Goal: Information Seeking & Learning: Learn about a topic

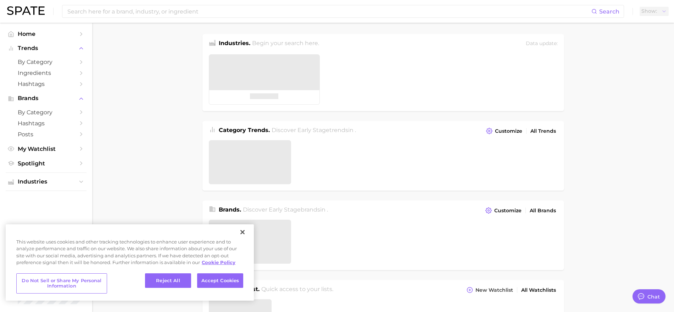
type textarea "x"
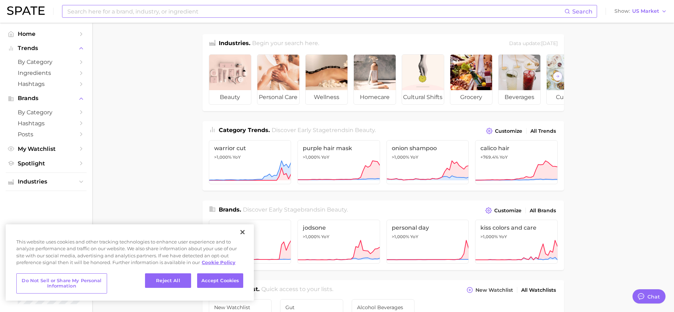
click at [165, 9] on input at bounding box center [316, 11] width 498 height 12
type input "c"
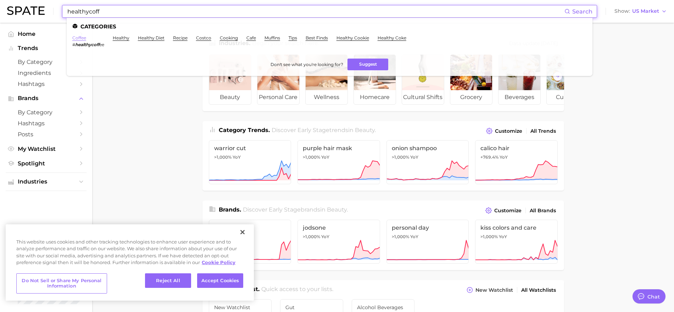
type input "healthycoff"
click at [76, 38] on link "coffee" at bounding box center [79, 37] width 14 height 5
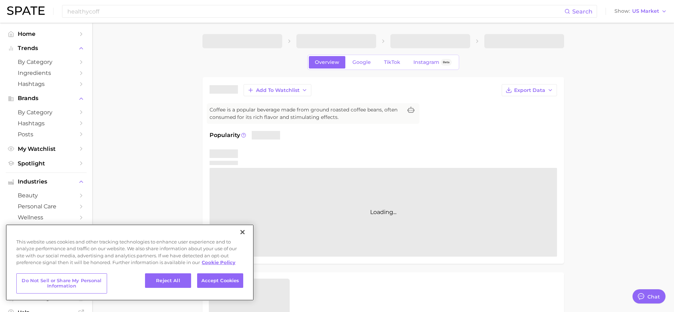
type textarea "x"
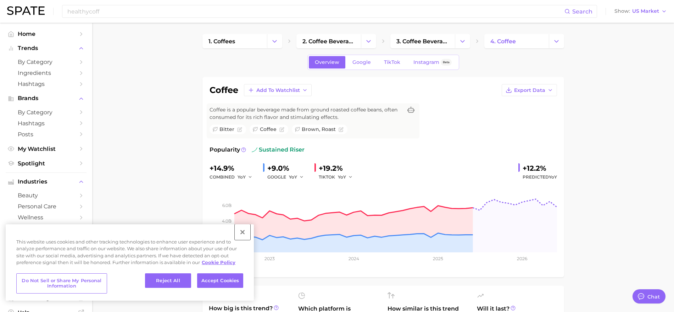
click at [245, 233] on button "Close" at bounding box center [243, 232] width 16 height 16
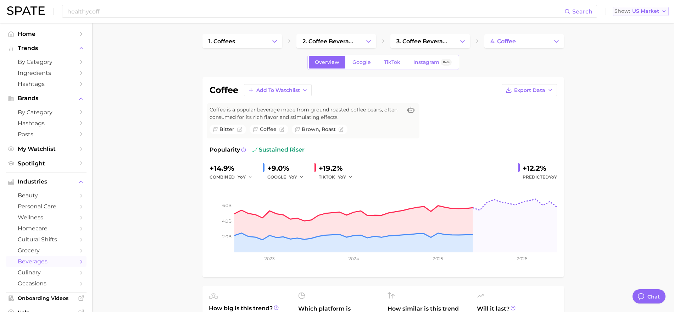
click at [656, 11] on span "US Market" at bounding box center [645, 11] width 27 height 4
click at [635, 88] on button "Global" at bounding box center [638, 87] width 62 height 13
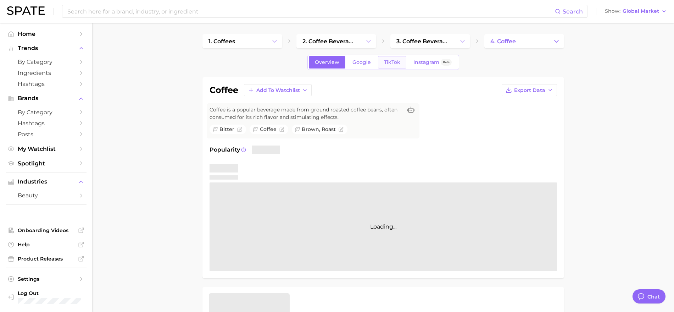
click at [392, 61] on span "TikTok" at bounding box center [392, 62] width 16 height 6
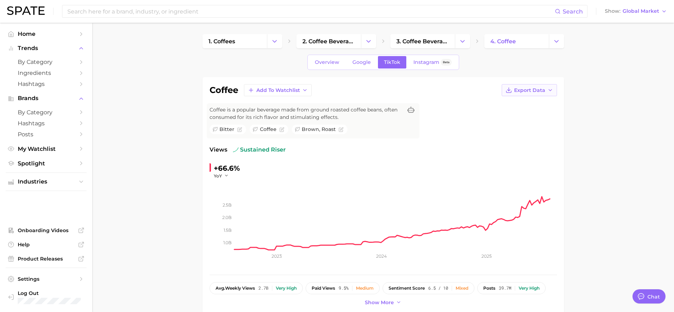
click at [517, 88] on span "Export Data" at bounding box center [529, 90] width 31 height 6
click at [510, 106] on span "Time Series CSV" at bounding box center [512, 103] width 42 height 6
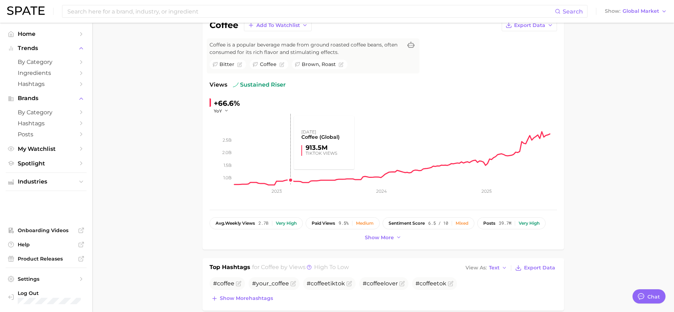
scroll to position [44, 0]
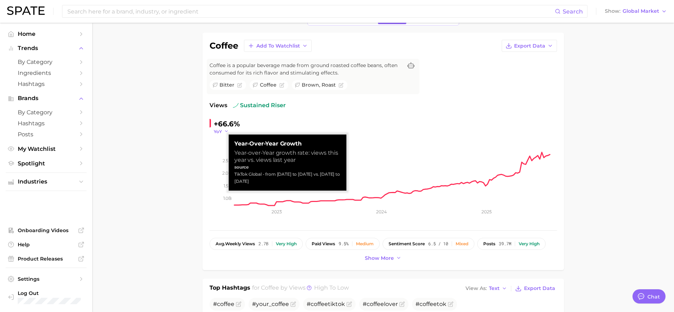
click at [226, 132] on icon "button" at bounding box center [226, 131] width 5 height 5
drag, startPoint x: 265, startPoint y: 173, endPoint x: 300, endPoint y: 179, distance: 35.9
click at [300, 179] on div "TikTok Global - from [DATE] to [DATE] vs. [DATE] to [DATE]" at bounding box center [287, 178] width 106 height 14
copy div "from [DATE] to [DATE] vs. [DATE] to [DATE]"
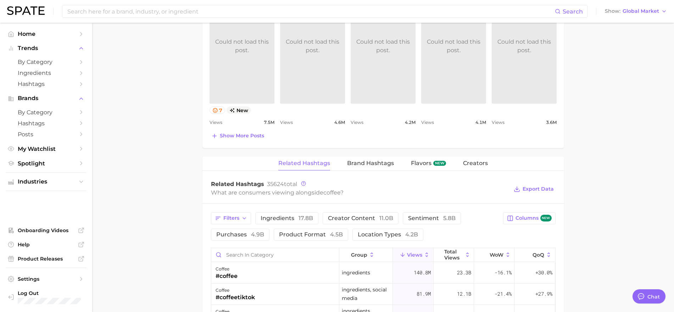
scroll to position [488, 0]
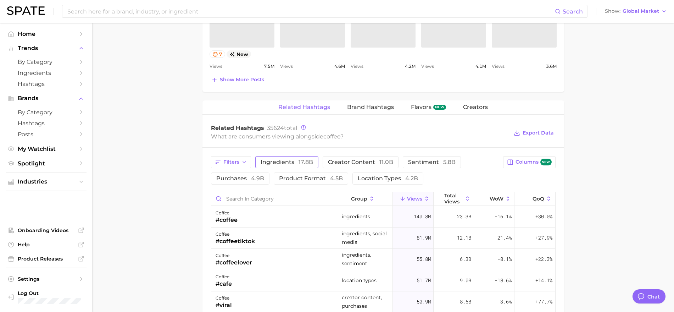
click at [287, 164] on span "ingredients 17.8b" at bounding box center [287, 162] width 53 height 6
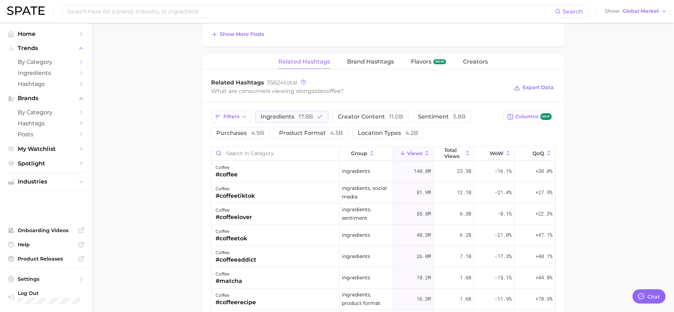
scroll to position [532, 0]
click at [243, 118] on icon "button" at bounding box center [245, 118] width 6 height 6
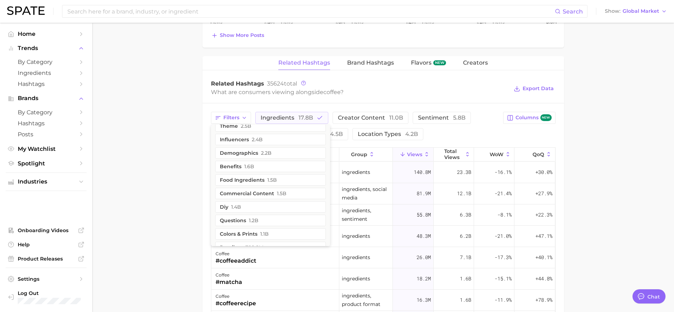
scroll to position [0, 0]
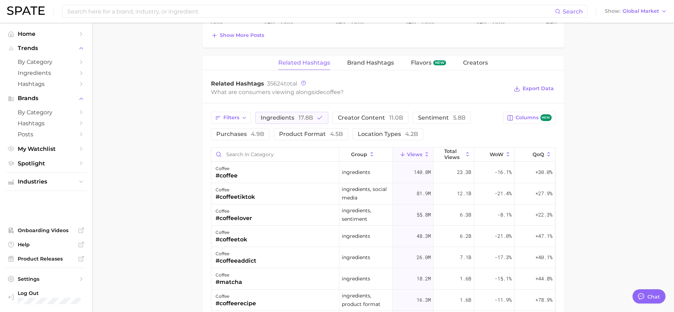
click at [203, 173] on div "Filters ingredients 17.8b creator content 11.0b sentiment 5.8b purchases 4.9b p…" at bounding box center [384, 285] width 362 height 364
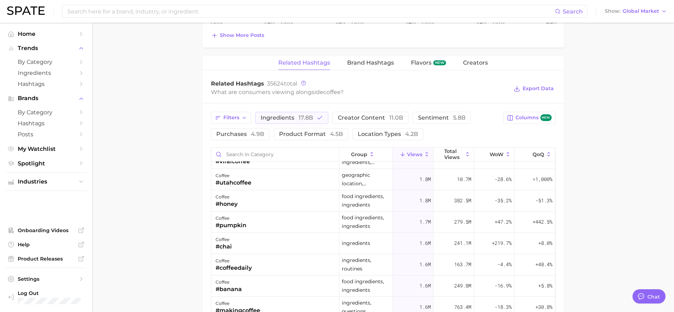
scroll to position [1020, 0]
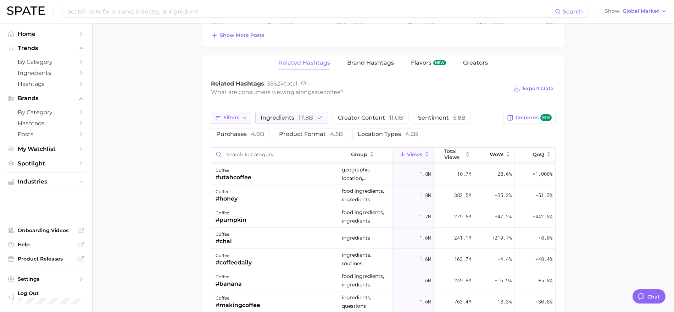
click at [240, 120] on button "Filters" at bounding box center [231, 118] width 40 height 12
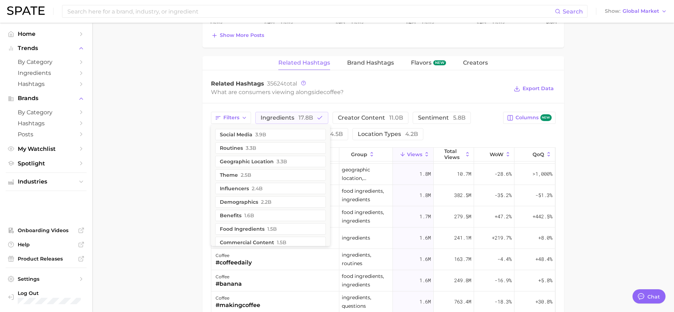
scroll to position [44, 0]
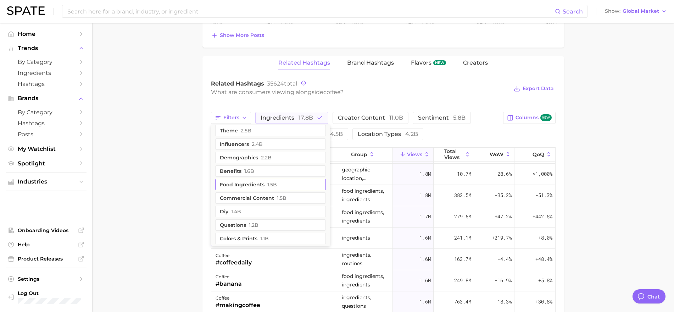
click at [258, 185] on button "food ingredients 1.5b" at bounding box center [270, 184] width 111 height 11
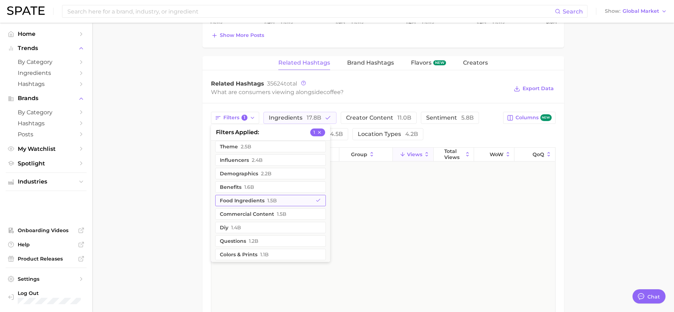
scroll to position [0, 0]
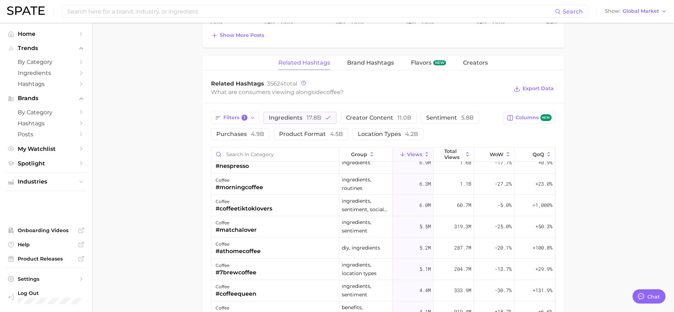
scroll to position [310, 0]
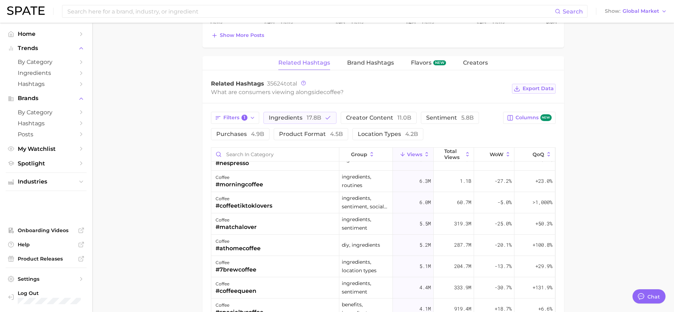
click at [533, 89] on span "Export Data" at bounding box center [538, 88] width 31 height 6
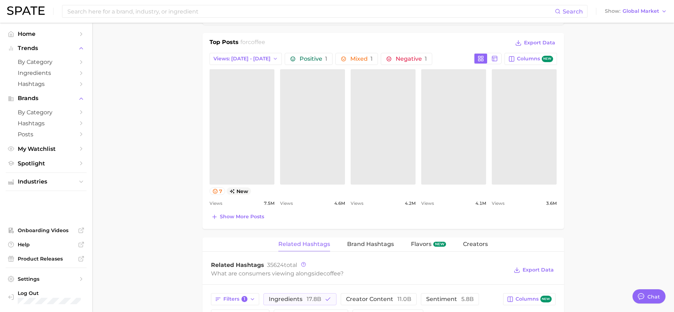
scroll to position [355, 0]
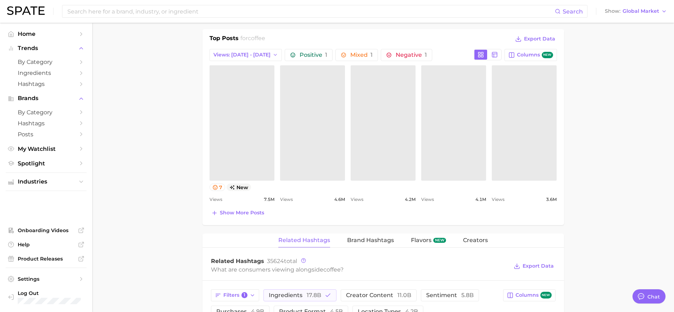
click at [251, 143] on link at bounding box center [242, 122] width 65 height 115
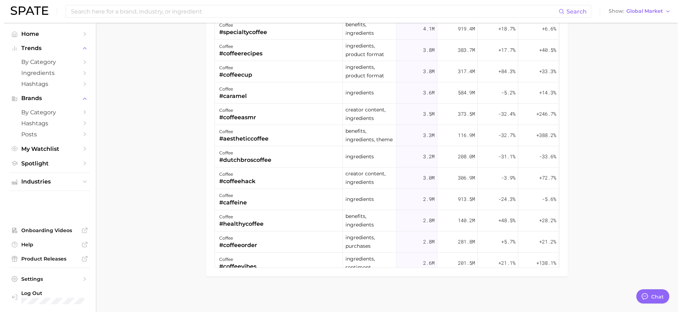
scroll to position [443, 0]
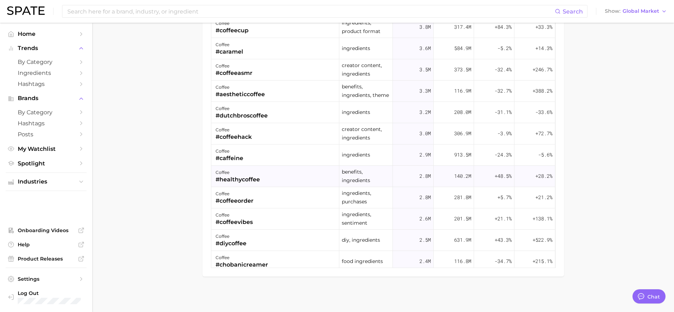
click at [275, 182] on div "coffee #healthycoffee" at bounding box center [275, 176] width 128 height 21
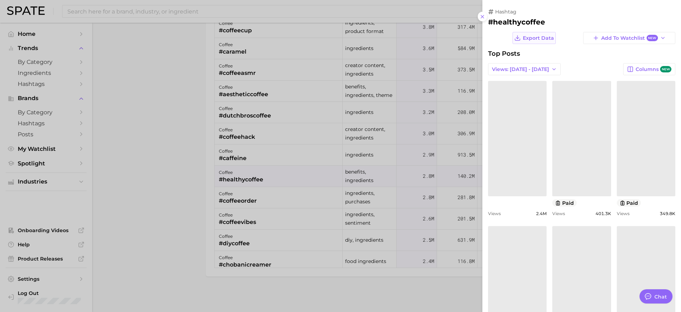
click at [527, 35] on span "Export Data" at bounding box center [538, 38] width 31 height 6
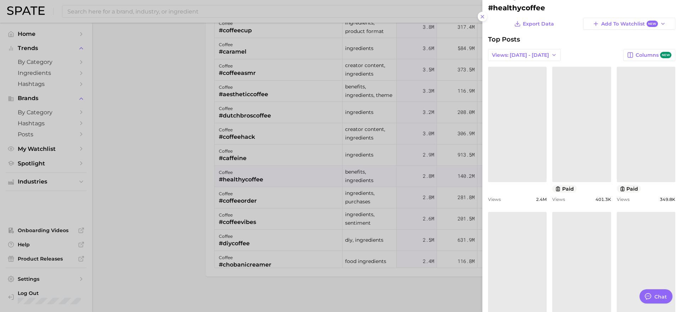
scroll to position [0, 0]
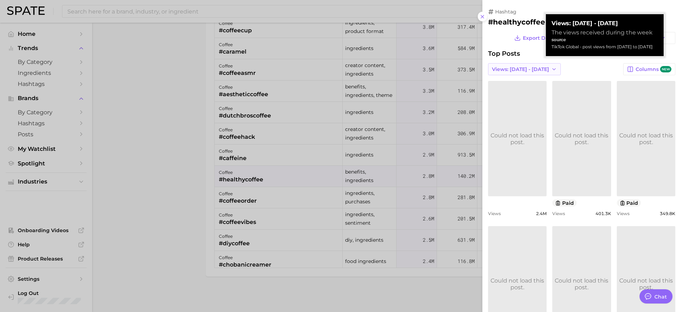
click at [535, 66] on button "Views: [DATE] - [DATE]" at bounding box center [524, 69] width 73 height 12
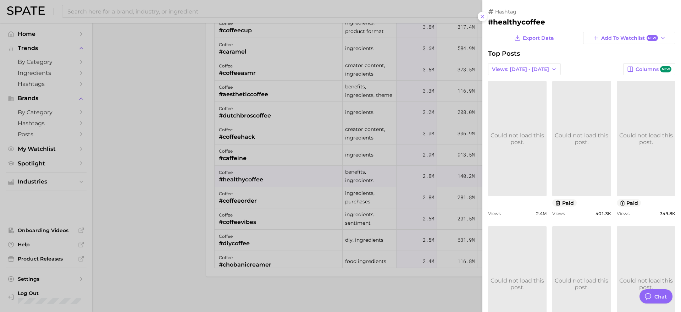
click at [493, 38] on div "Export Data" at bounding box center [534, 38] width 92 height 12
click at [165, 130] on div at bounding box center [340, 156] width 681 height 312
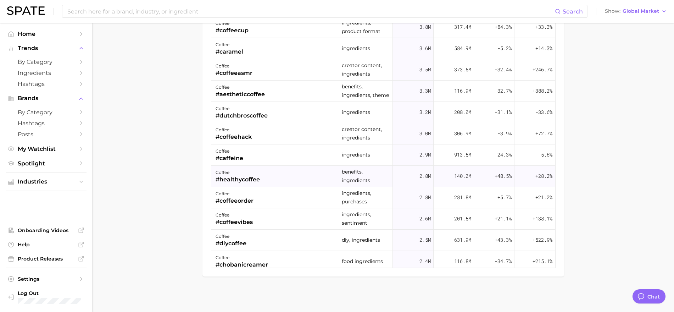
click at [245, 178] on div "#healthycoffee" at bounding box center [238, 179] width 44 height 9
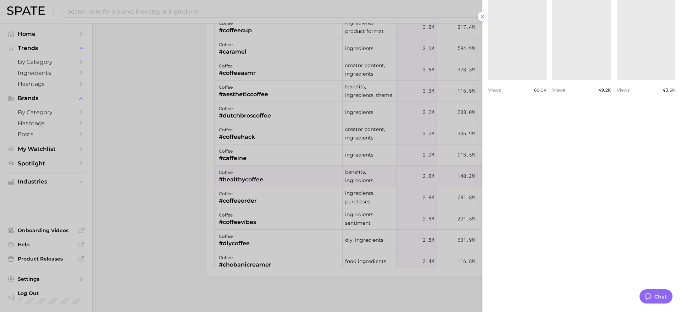
scroll to position [487, 0]
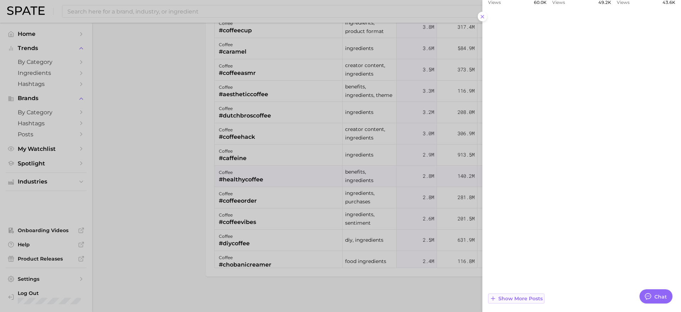
click at [525, 301] on span "Show more posts" at bounding box center [520, 298] width 44 height 6
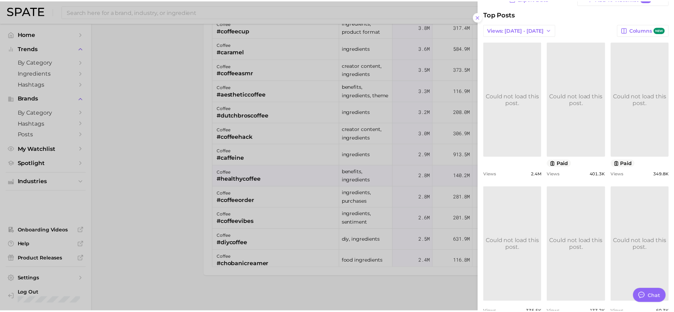
scroll to position [0, 0]
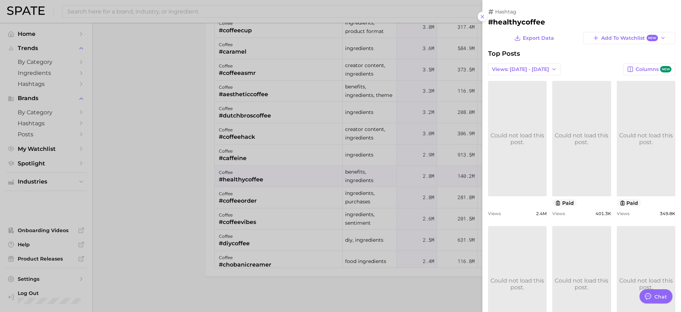
click at [182, 221] on div at bounding box center [340, 156] width 681 height 312
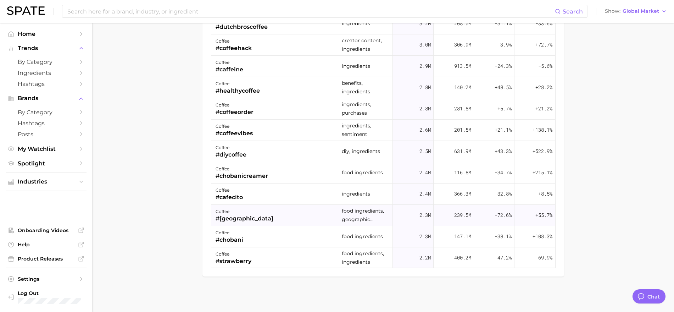
scroll to position [488, 0]
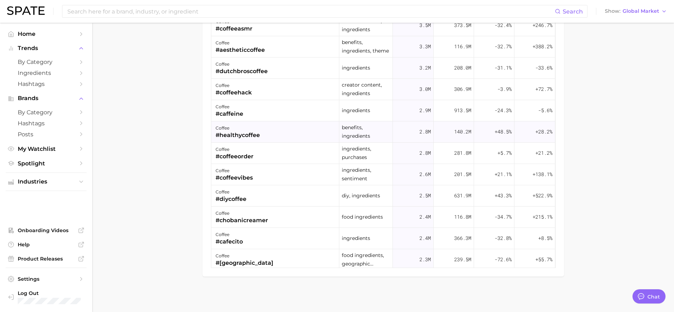
click at [257, 137] on div "#healthycoffee" at bounding box center [238, 135] width 44 height 9
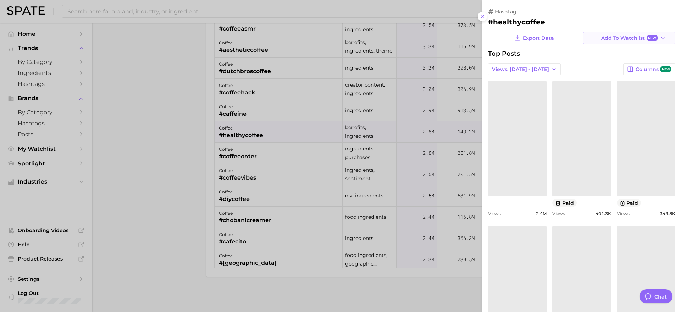
click at [660, 37] on icon "button" at bounding box center [663, 38] width 6 height 6
click at [237, 134] on div at bounding box center [340, 156] width 681 height 312
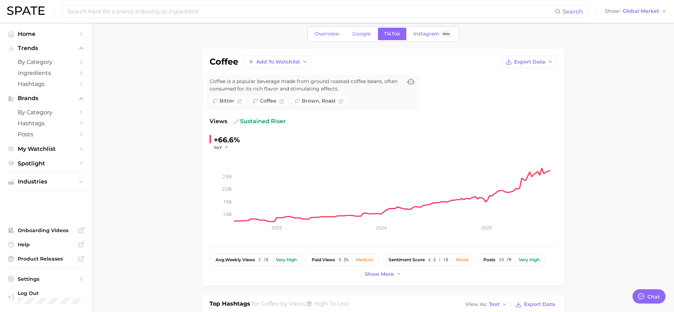
scroll to position [0, 0]
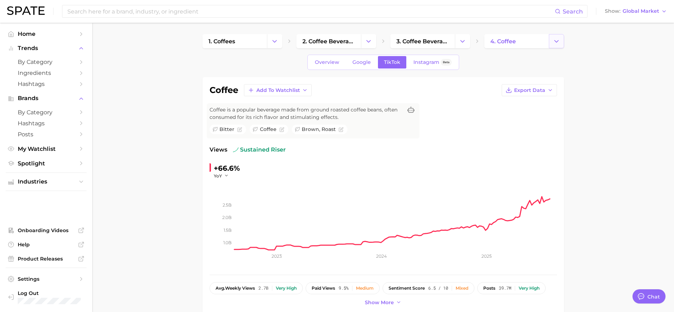
click at [553, 40] on icon "Change Category" at bounding box center [556, 41] width 7 height 7
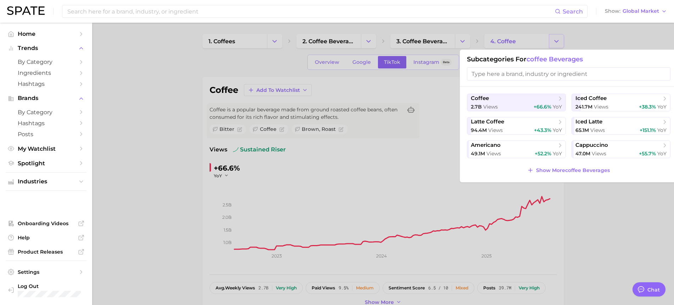
click at [553, 40] on div at bounding box center [337, 152] width 674 height 305
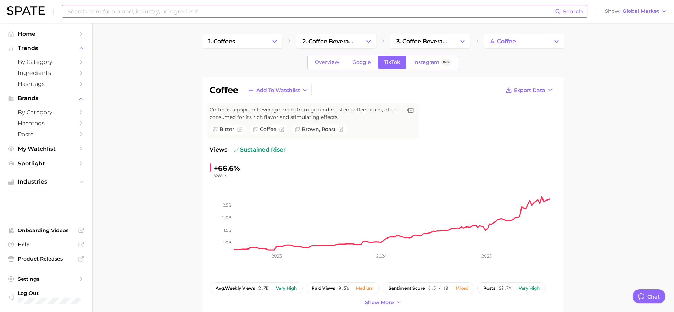
click at [127, 16] on input at bounding box center [311, 11] width 488 height 12
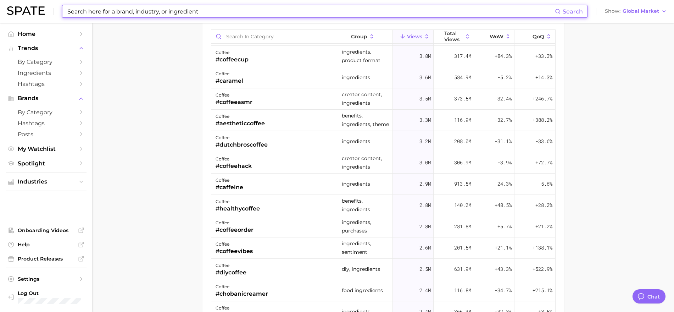
scroll to position [665, 0]
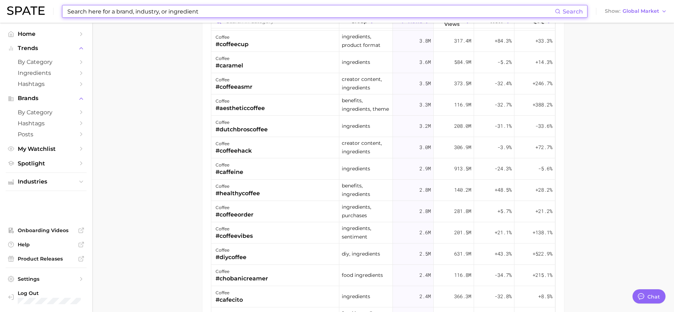
click at [104, 13] on input at bounding box center [311, 11] width 488 height 12
type input "$"
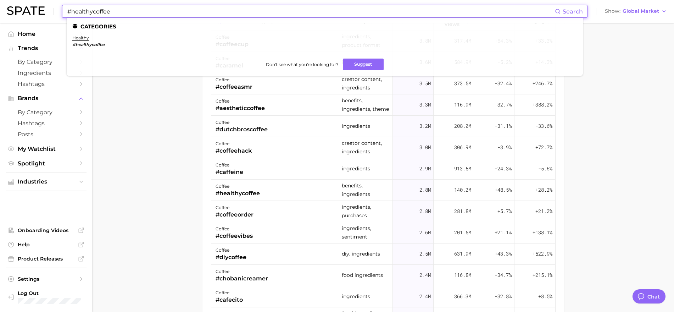
type input "#healthycoffee"
click at [98, 45] on em "#healthycoffee" at bounding box center [88, 44] width 32 height 5
click at [118, 12] on input "#healthycoffee" at bounding box center [311, 11] width 488 height 12
click at [84, 36] on link "healthy" at bounding box center [80, 37] width 17 height 5
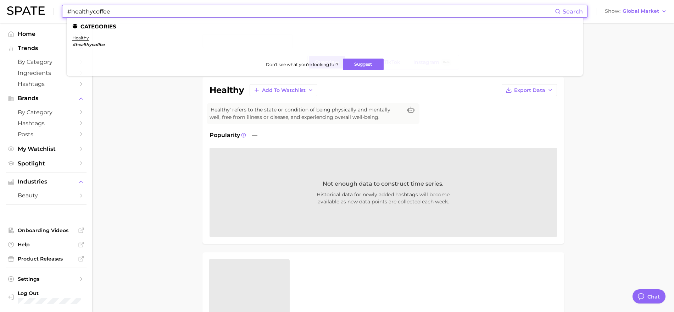
click at [140, 7] on input "#healthycoffee" at bounding box center [311, 11] width 488 height 12
click at [82, 39] on link "healthy" at bounding box center [80, 37] width 17 height 5
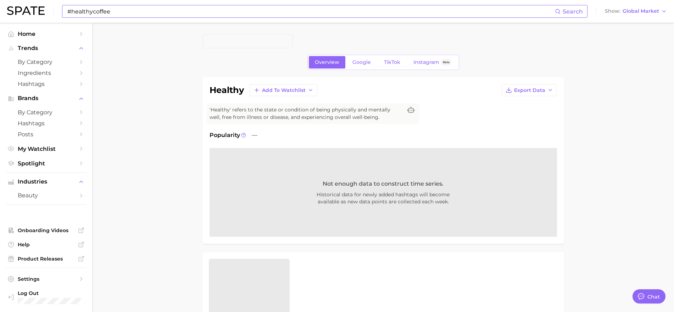
click at [105, 10] on input "#healthycoffee" at bounding box center [311, 11] width 488 height 12
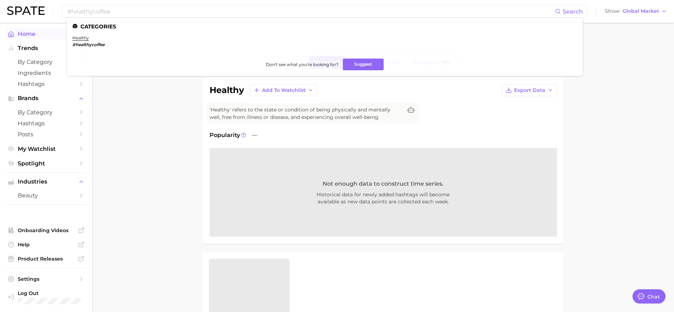
click at [34, 31] on span "Home" at bounding box center [46, 34] width 57 height 7
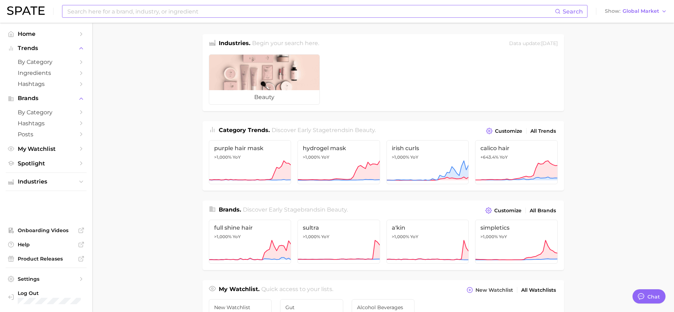
click at [88, 8] on input at bounding box center [311, 11] width 488 height 12
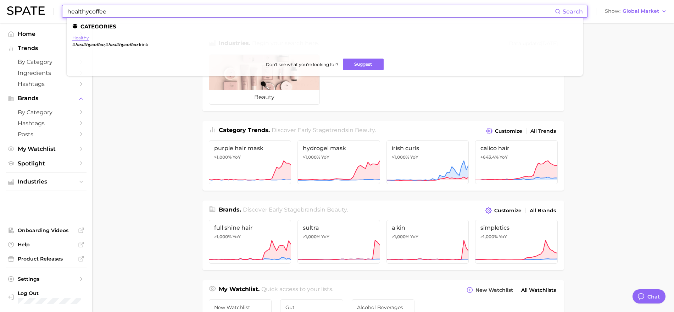
type input "healthycoffee"
click at [83, 38] on link "healthy" at bounding box center [80, 37] width 17 height 5
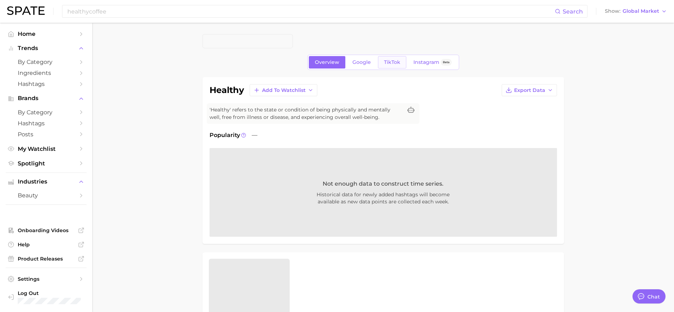
click at [387, 63] on span "TikTok" at bounding box center [392, 62] width 16 height 6
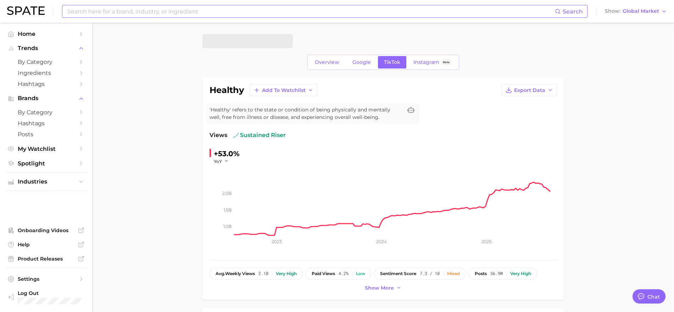
click at [166, 12] on input at bounding box center [311, 11] width 488 height 12
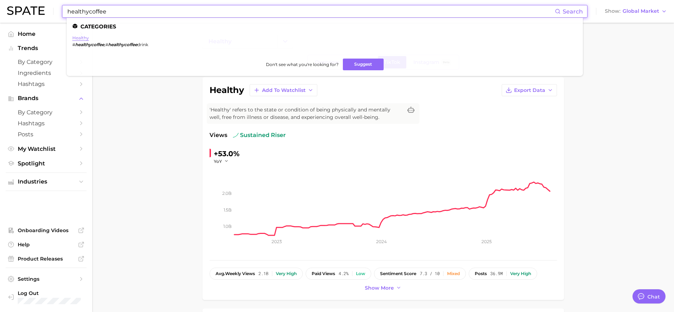
type input "healthycoffee"
click at [81, 36] on link "healthy" at bounding box center [80, 37] width 17 height 5
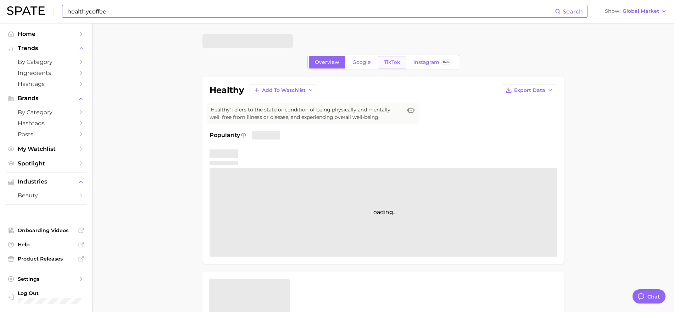
click at [394, 65] on span "TikTok" at bounding box center [392, 62] width 16 height 6
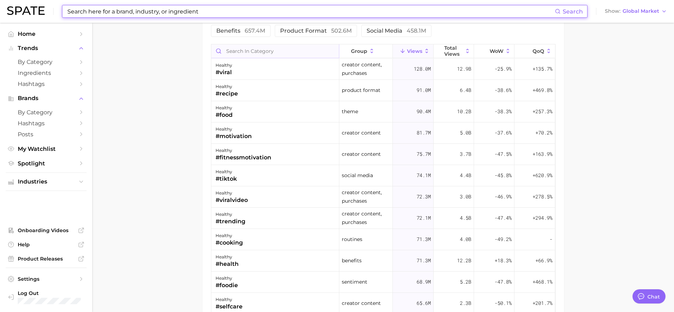
click at [248, 54] on input "Search in category" at bounding box center [275, 50] width 128 height 13
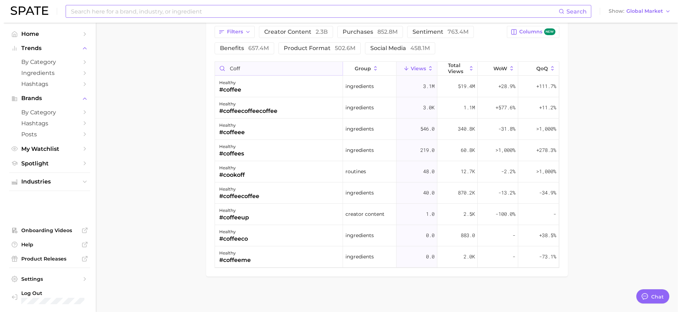
scroll to position [603, 0]
click at [238, 87] on div "#coffee" at bounding box center [227, 89] width 22 height 9
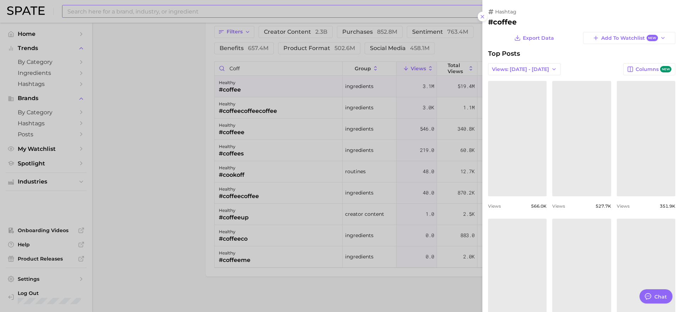
click at [237, 90] on div at bounding box center [340, 156] width 681 height 312
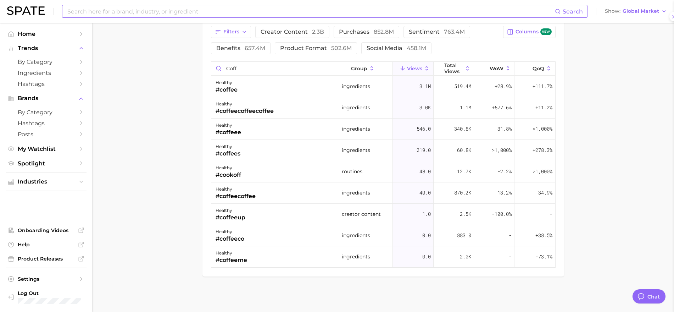
click at [237, 90] on div at bounding box center [337, 156] width 674 height 312
click at [234, 90] on div "#coffee" at bounding box center [227, 89] width 22 height 9
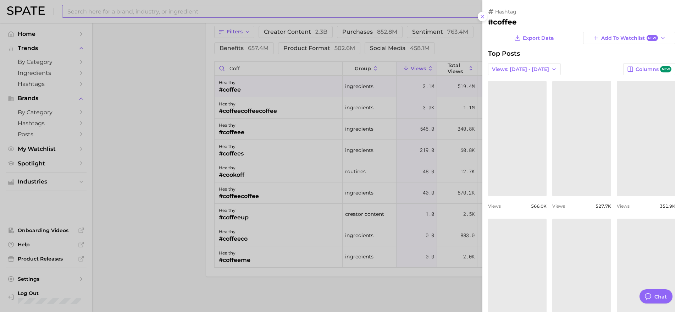
click at [234, 90] on div at bounding box center [340, 156] width 681 height 312
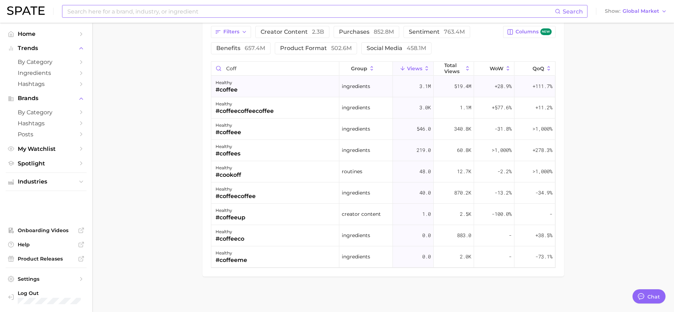
click at [234, 90] on div "#coffee" at bounding box center [227, 89] width 22 height 9
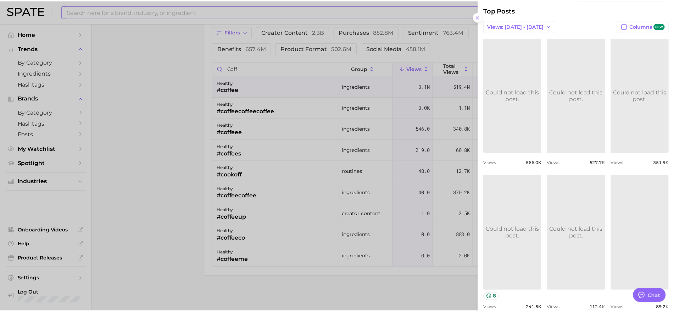
scroll to position [0, 0]
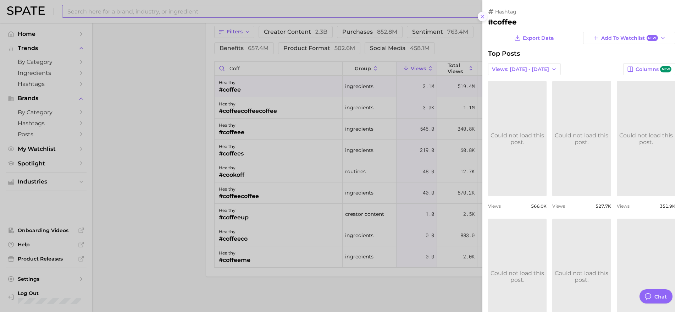
click at [482, 16] on icon at bounding box center [483, 17] width 6 height 6
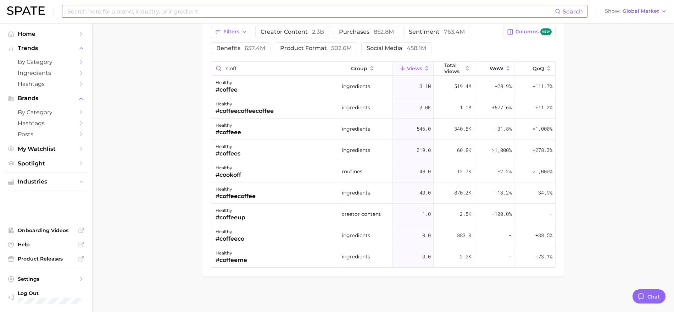
click at [638, 14] on button "Show Global Market" at bounding box center [636, 11] width 66 height 9
click at [632, 24] on span "[GEOGRAPHIC_DATA]" at bounding box center [634, 23] width 55 height 6
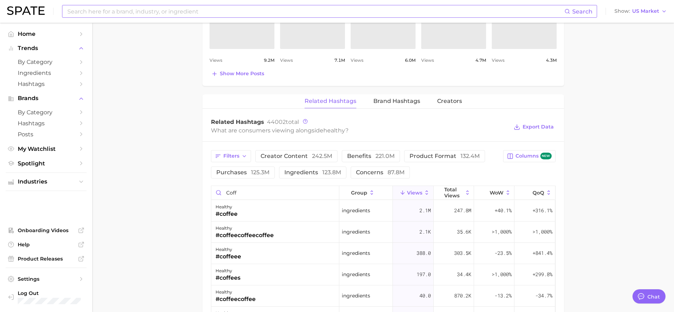
scroll to position [488, 0]
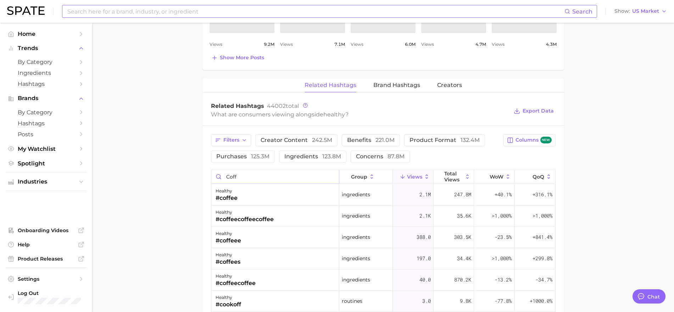
drag, startPoint x: 246, startPoint y: 178, endPoint x: 202, endPoint y: 175, distance: 44.5
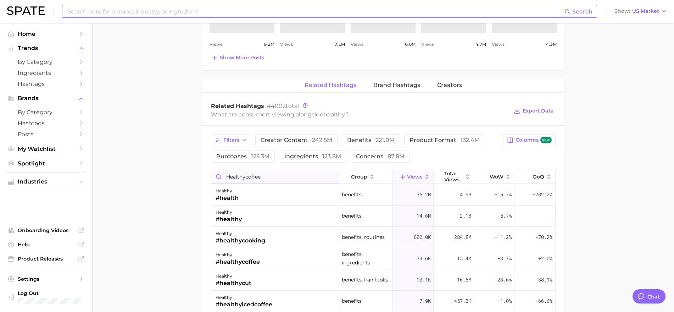
scroll to position [0, 0]
type input "healthycoffee"
click at [253, 262] on div "#healthycoffee" at bounding box center [238, 262] width 44 height 9
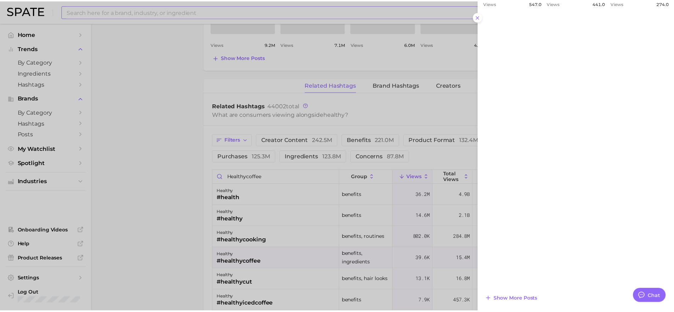
scroll to position [494, 0]
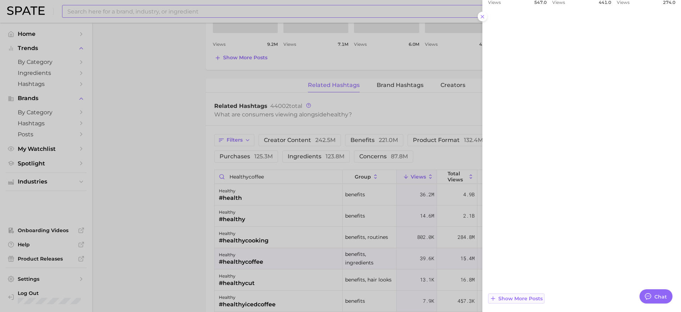
click at [516, 298] on span "Show more posts" at bounding box center [520, 298] width 44 height 6
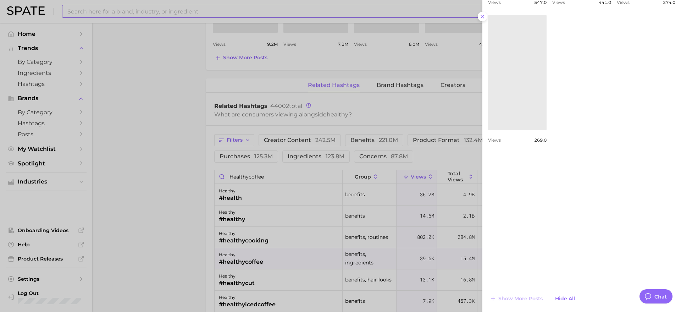
click at [196, 234] on div at bounding box center [340, 156] width 681 height 312
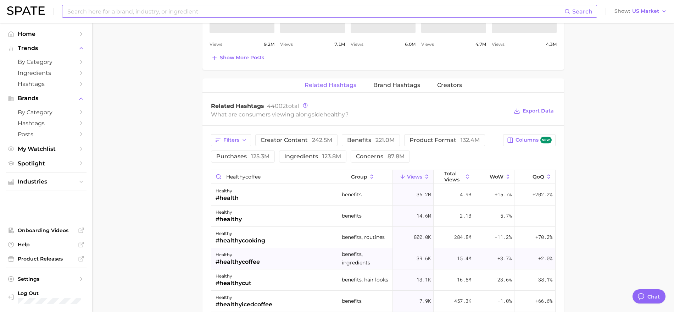
click at [426, 259] on span "39.6k" at bounding box center [424, 258] width 14 height 9
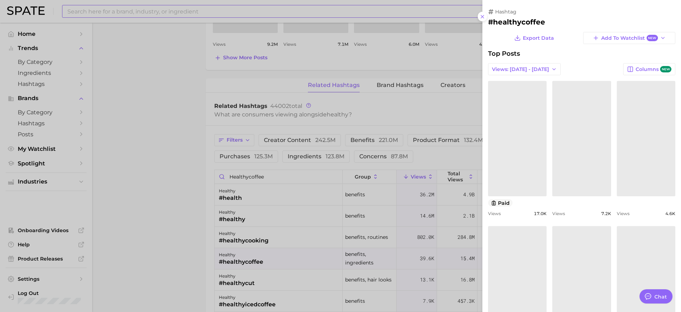
click at [426, 259] on div at bounding box center [340, 156] width 681 height 312
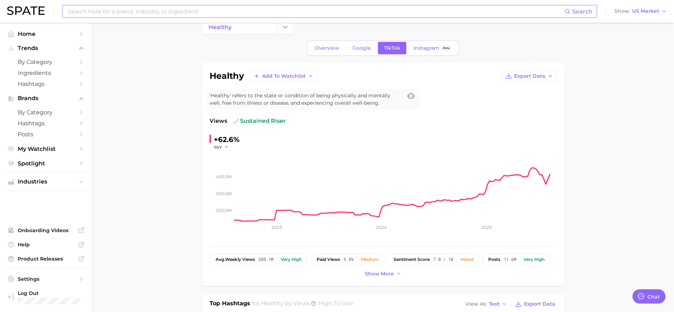
scroll to position [0, 0]
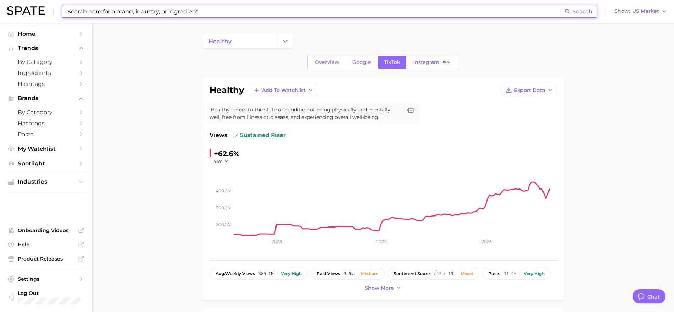
click at [155, 13] on input at bounding box center [316, 11] width 498 height 12
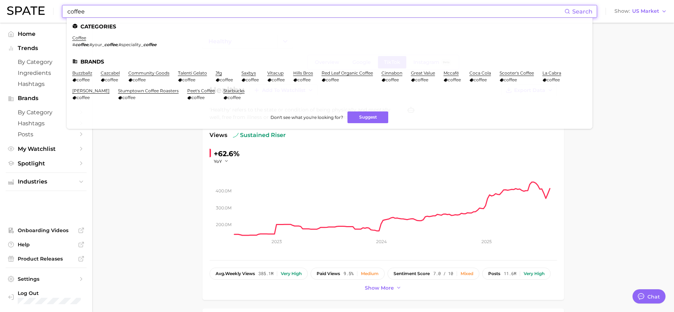
type input "coffee"
click at [77, 37] on link "coffee" at bounding box center [79, 37] width 14 height 5
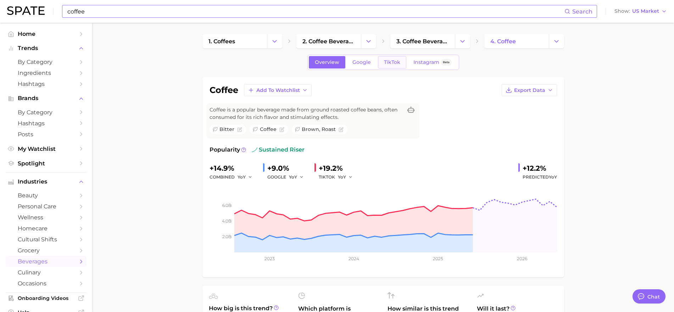
click at [386, 61] on span "TikTok" at bounding box center [392, 62] width 16 height 6
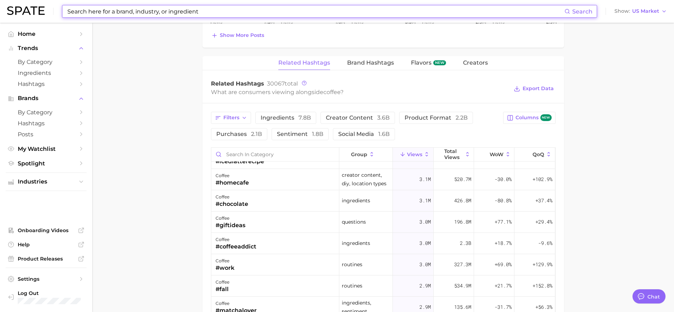
scroll to position [931, 0]
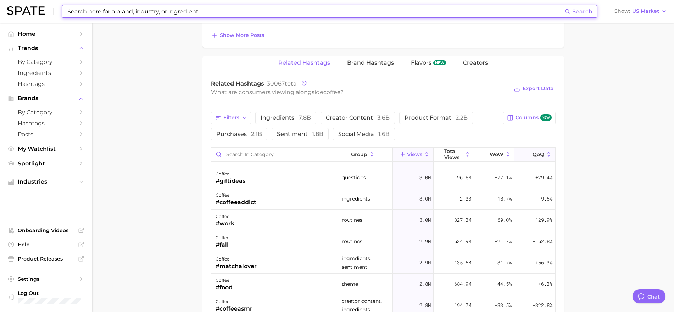
click at [533, 153] on span "QoQ" at bounding box center [539, 154] width 12 height 6
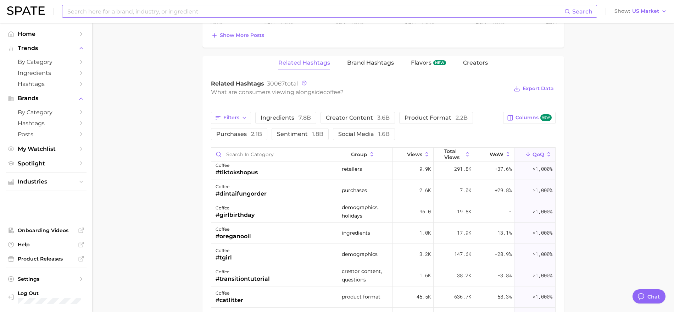
scroll to position [266, 0]
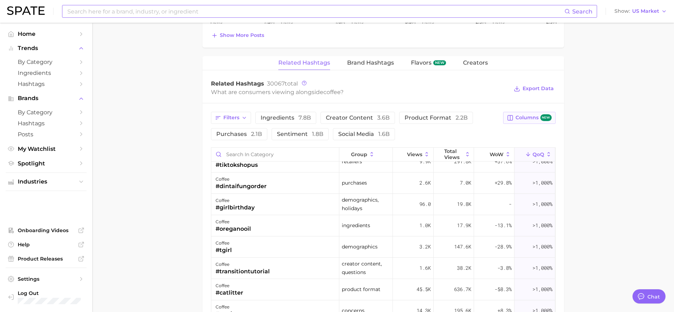
click at [524, 117] on span "Columns new" at bounding box center [534, 117] width 36 height 7
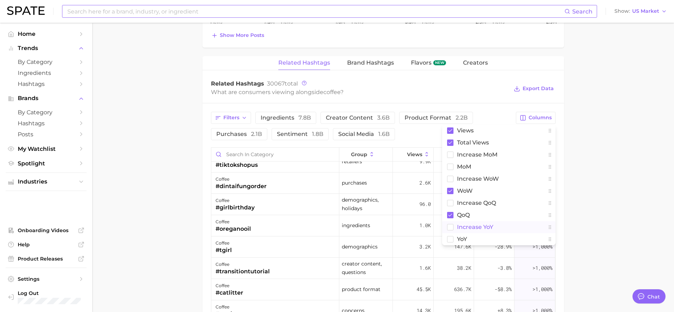
click at [449, 224] on rect at bounding box center [450, 227] width 6 height 6
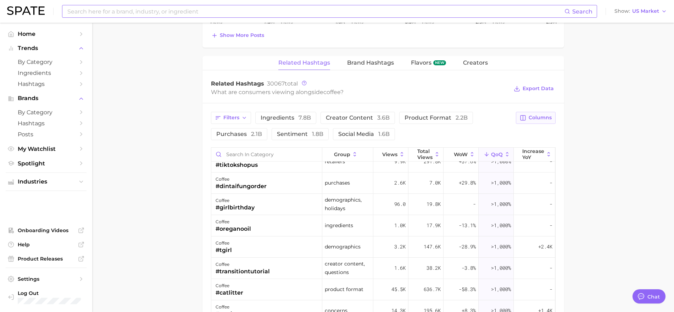
click at [526, 117] on icon "button" at bounding box center [523, 117] width 5 height 5
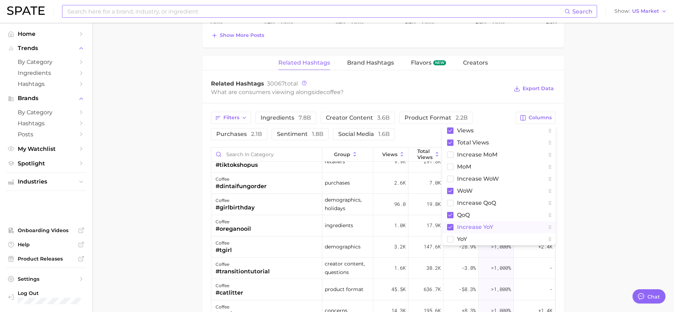
click at [449, 227] on rect at bounding box center [450, 227] width 6 height 6
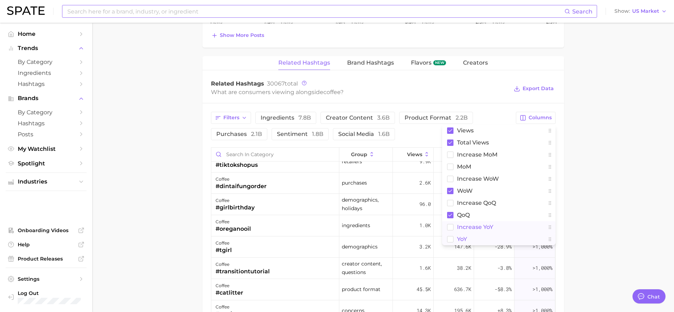
click at [451, 240] on rect at bounding box center [450, 239] width 6 height 6
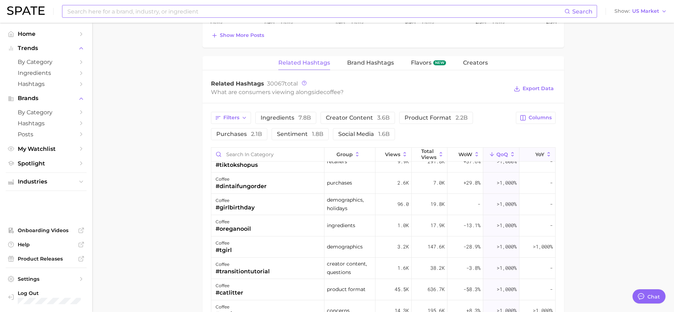
click at [530, 159] on button "YoY" at bounding box center [538, 155] width 36 height 14
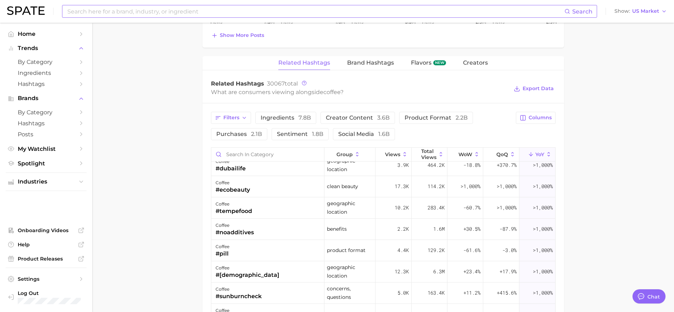
scroll to position [222, 0]
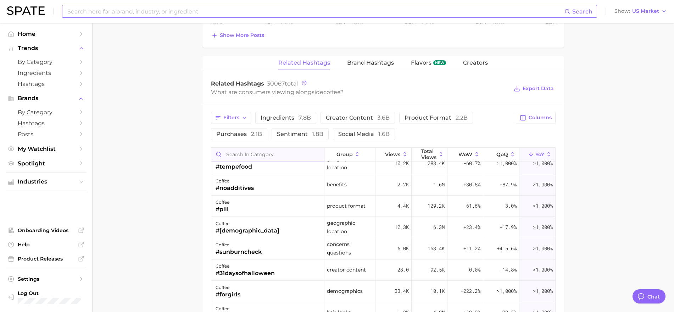
click at [255, 153] on input "Search in category" at bounding box center [267, 154] width 113 height 13
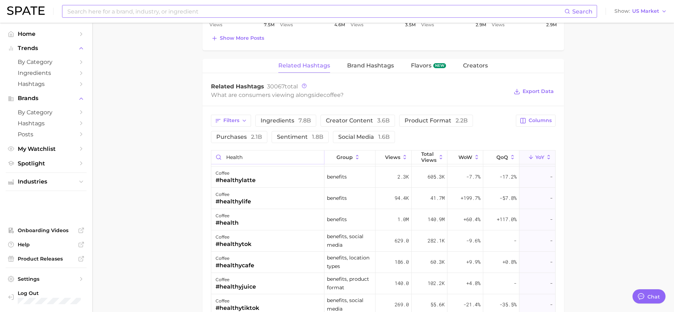
scroll to position [443, 0]
type input "health"
click at [385, 155] on span "Views" at bounding box center [392, 157] width 15 height 6
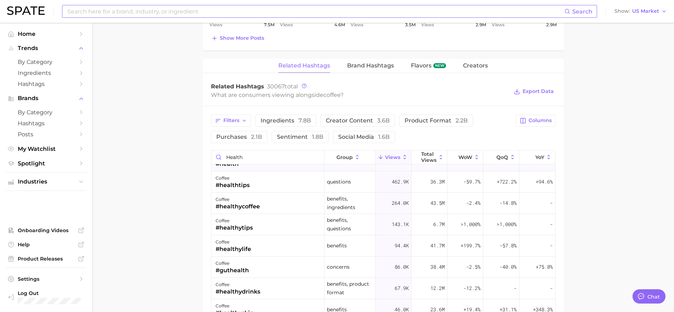
scroll to position [44, 0]
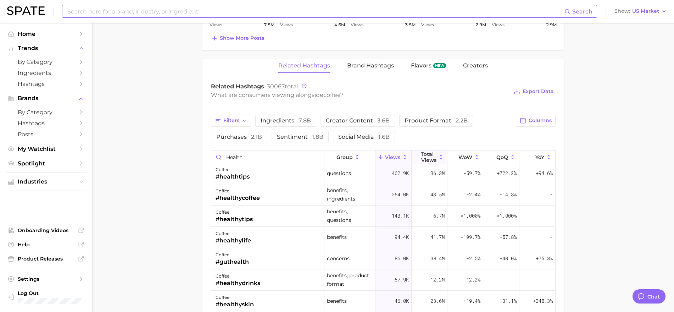
click at [423, 152] on span "Total Views" at bounding box center [428, 156] width 15 height 11
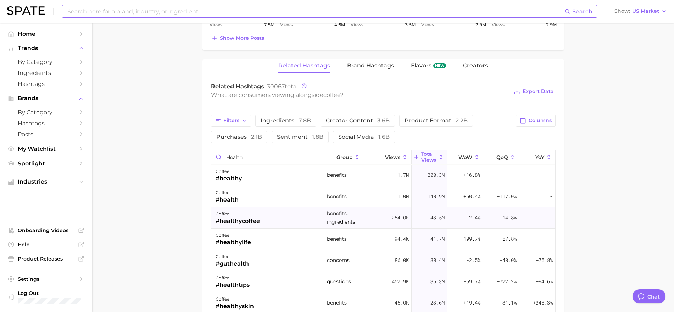
click at [261, 222] on div "coffee #healthycoffee" at bounding box center [268, 217] width 114 height 21
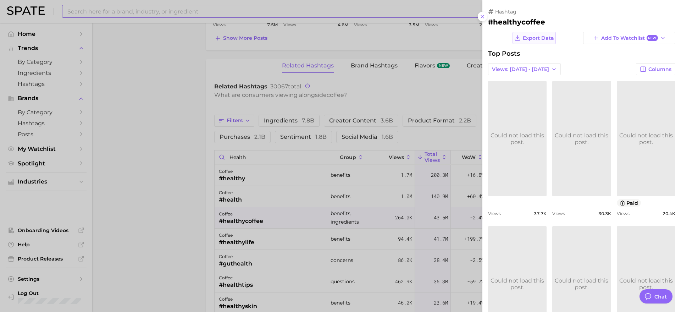
click at [527, 37] on span "Export Data" at bounding box center [538, 38] width 31 height 6
click at [181, 224] on div at bounding box center [340, 156] width 681 height 312
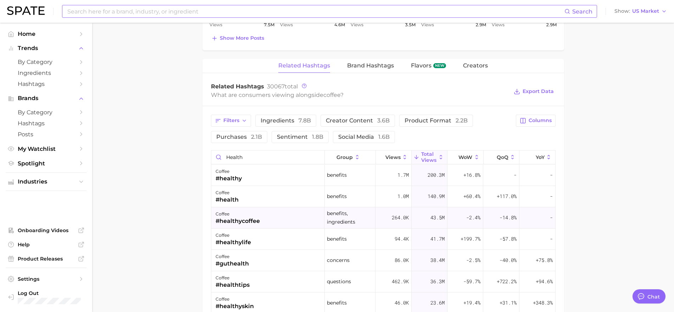
click at [234, 222] on div "#healthycoffee" at bounding box center [238, 221] width 44 height 9
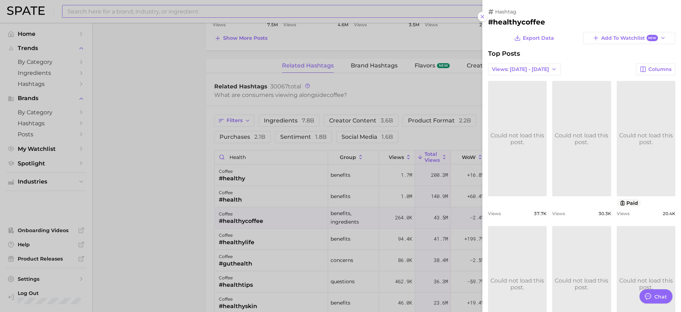
click at [518, 155] on link "Could not load this post." at bounding box center [517, 138] width 59 height 115
click at [610, 134] on link at bounding box center [581, 138] width 59 height 115
click at [617, 196] on link "Could not load this post." at bounding box center [646, 138] width 59 height 115
click at [484, 16] on icon at bounding box center [483, 17] width 6 height 6
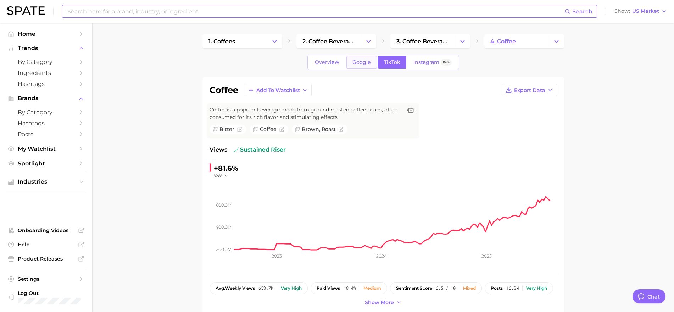
click at [359, 59] on span "Google" at bounding box center [362, 62] width 18 height 6
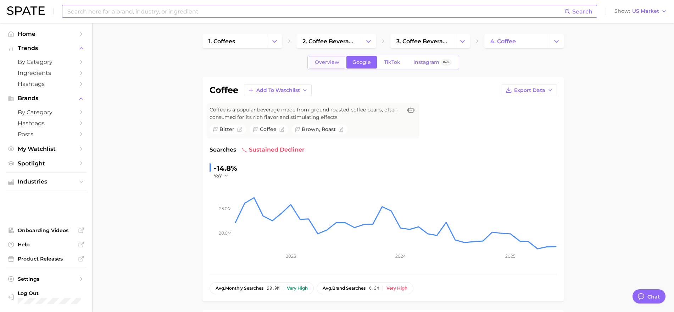
click at [332, 61] on span "Overview" at bounding box center [327, 62] width 24 height 6
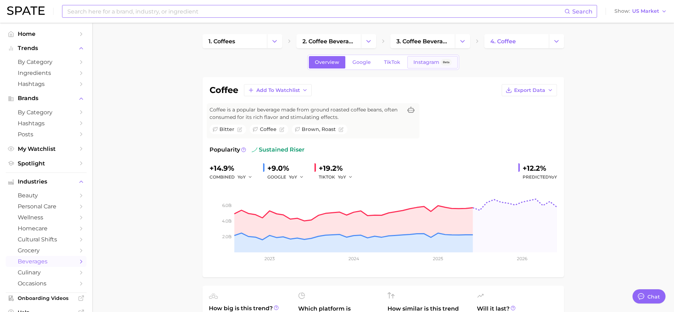
click at [426, 60] on span "Instagram" at bounding box center [427, 62] width 26 height 6
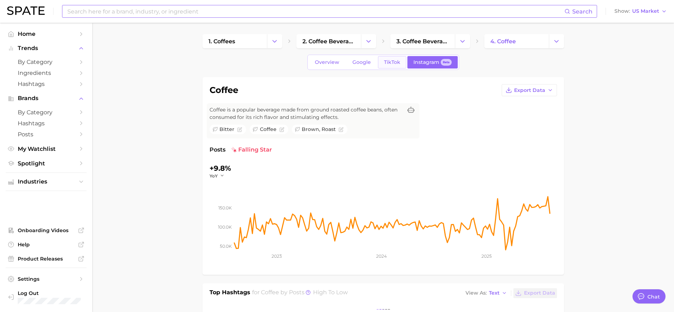
click at [387, 61] on span "TikTok" at bounding box center [392, 62] width 16 height 6
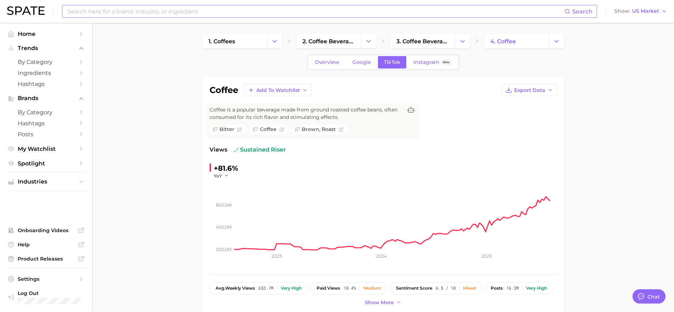
click at [238, 12] on input at bounding box center [316, 11] width 498 height 12
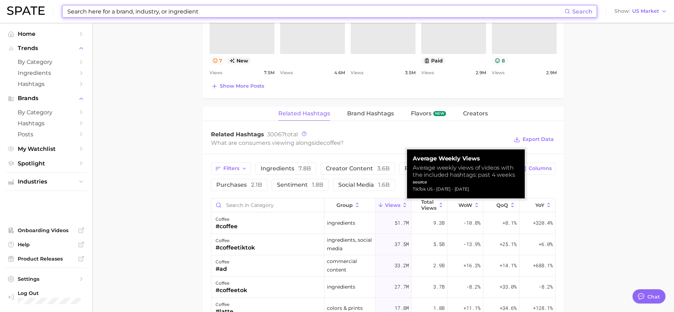
scroll to position [443, 0]
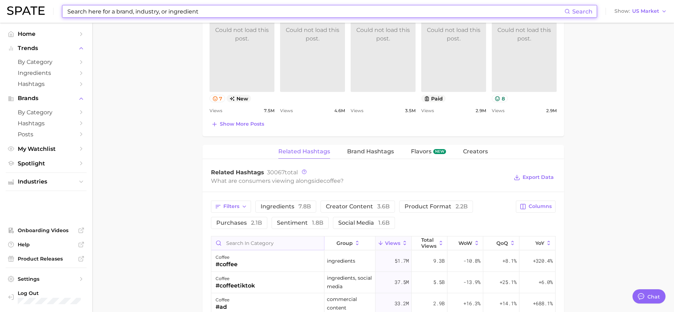
click at [267, 245] on input "Search in category" at bounding box center [267, 242] width 113 height 13
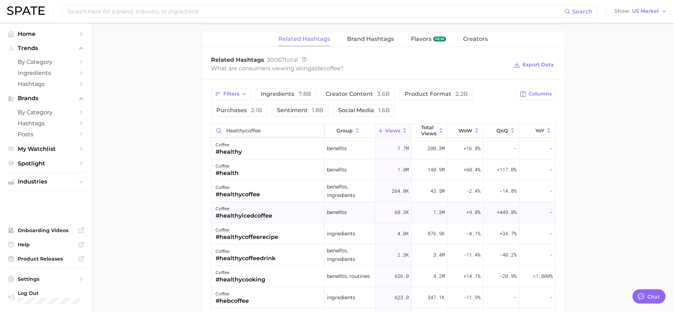
scroll to position [576, 0]
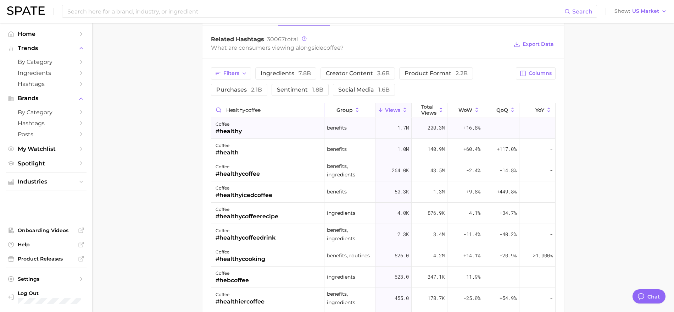
type input "healthycoffee"
click at [426, 129] on div "200.3m" at bounding box center [430, 127] width 36 height 21
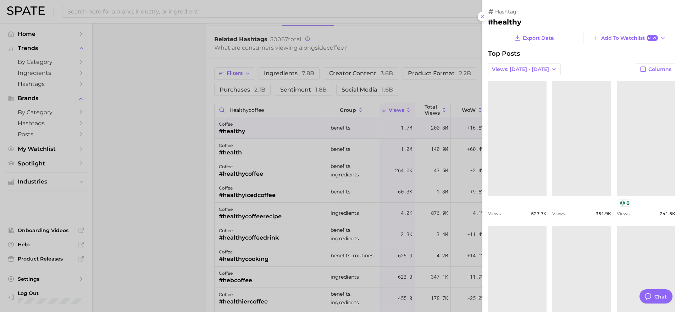
click at [235, 131] on div at bounding box center [340, 156] width 681 height 312
click at [235, 131] on div at bounding box center [337, 156] width 674 height 312
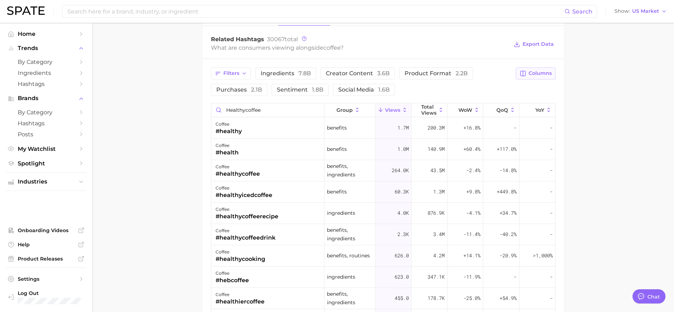
click at [534, 76] on span "Columns" at bounding box center [540, 73] width 23 height 6
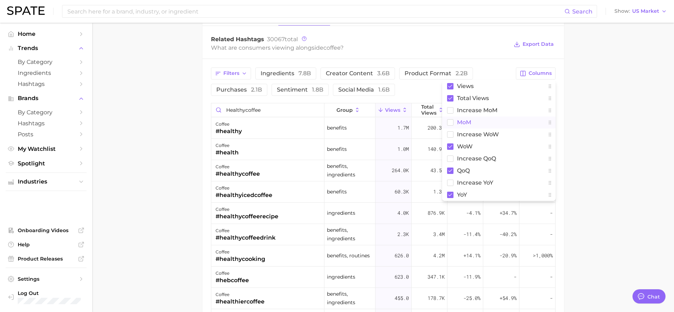
click at [452, 122] on rect at bounding box center [450, 122] width 6 height 6
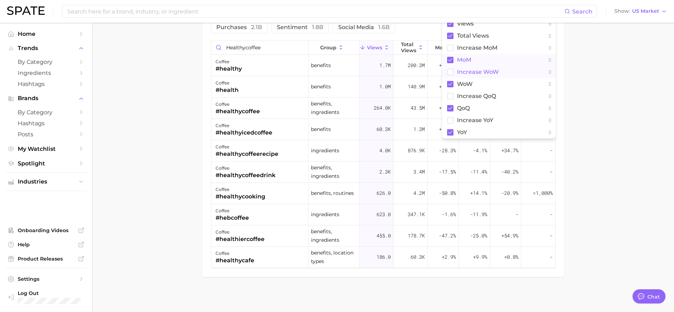
scroll to position [639, 0]
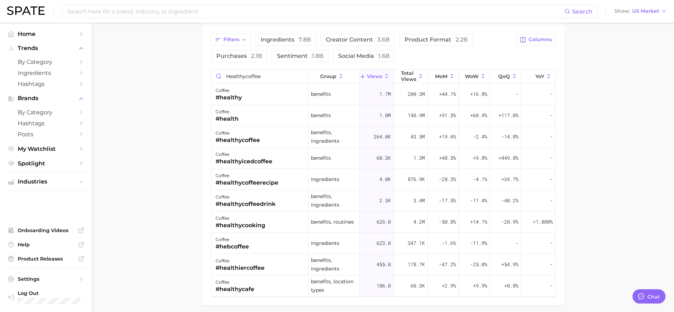
scroll to position [595, 0]
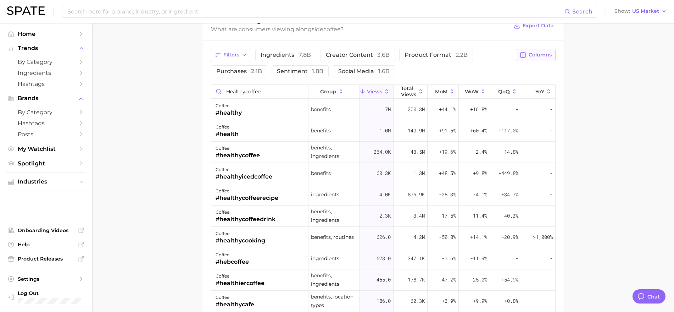
click at [530, 54] on span "Columns" at bounding box center [540, 55] width 23 height 6
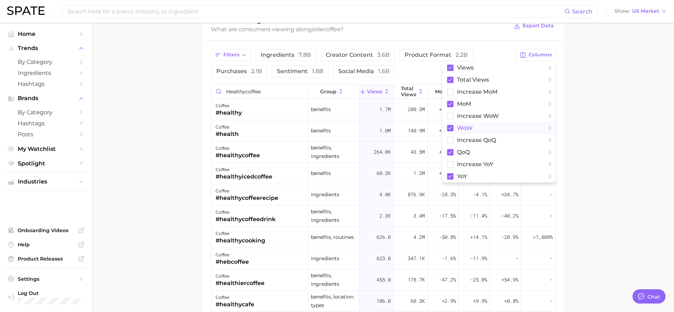
click at [454, 125] on button "WoW" at bounding box center [499, 128] width 114 height 12
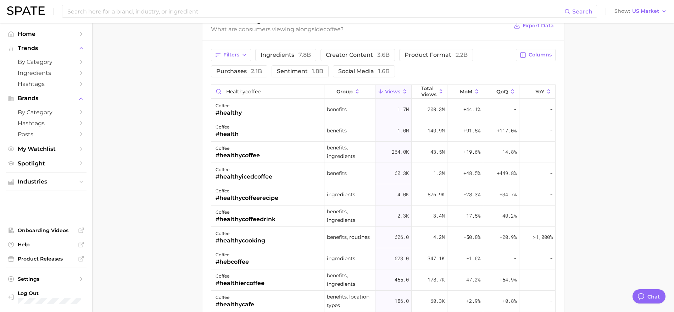
click at [231, 110] on div "#healthy" at bounding box center [229, 113] width 26 height 9
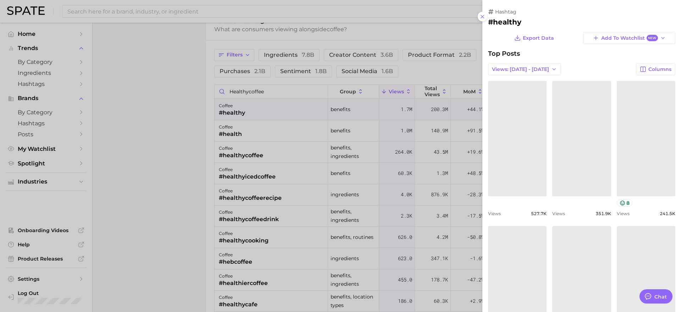
click at [193, 77] on div at bounding box center [340, 156] width 681 height 312
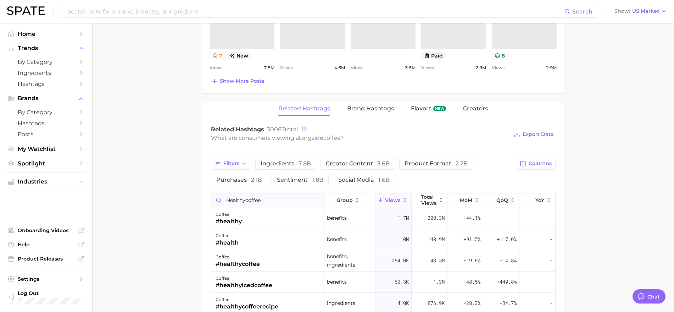
scroll to position [506, 0]
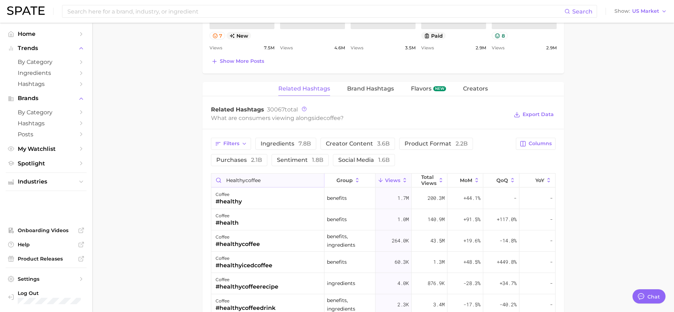
click at [302, 183] on input "healthycoffee" at bounding box center [267, 179] width 113 height 13
click at [282, 145] on span "ingredients 7.8b" at bounding box center [286, 144] width 50 height 6
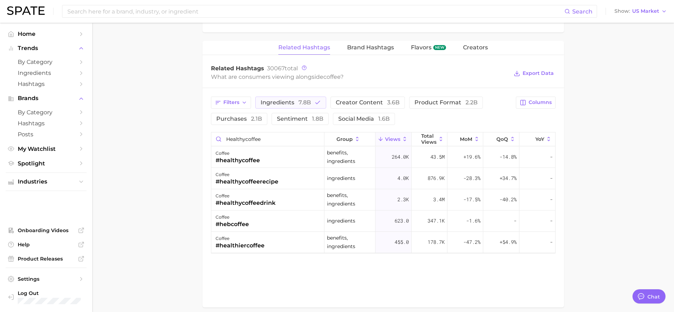
scroll to position [534, 0]
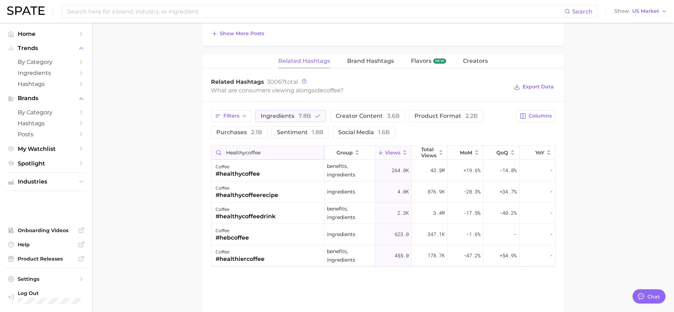
click at [317, 151] on input "healthycoffee" at bounding box center [267, 152] width 113 height 13
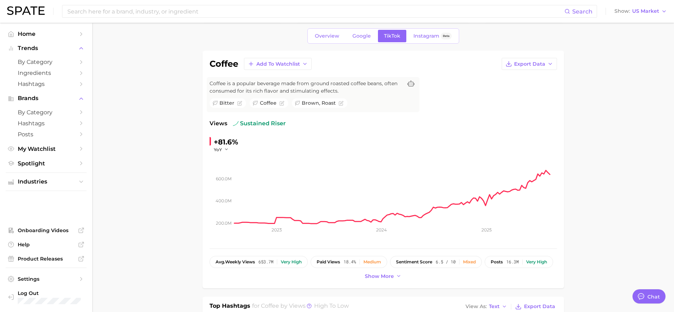
scroll to position [0, 0]
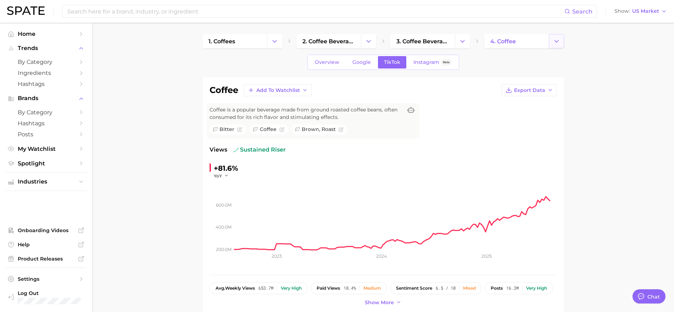
click at [557, 42] on polyline "Change Category" at bounding box center [557, 41] width 4 height 2
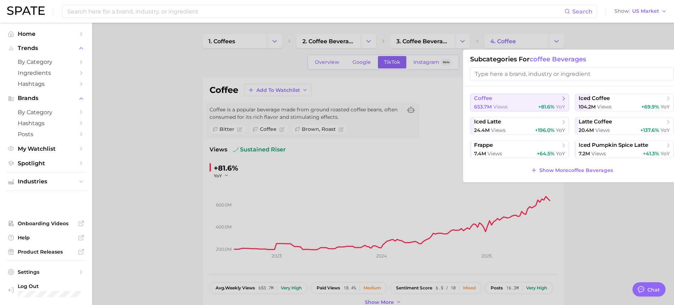
click at [511, 102] on button "coffee 653.7m views +81.6% YoY" at bounding box center [519, 103] width 99 height 18
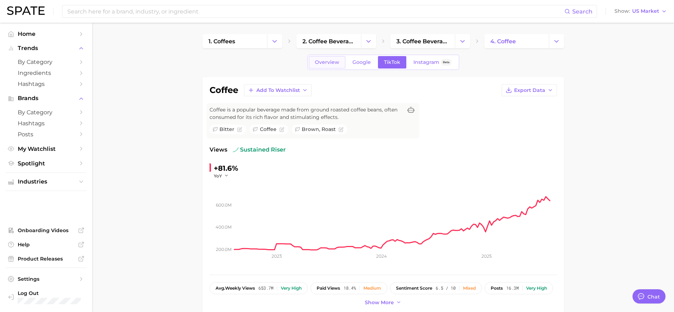
click at [331, 66] on link "Overview" at bounding box center [327, 62] width 37 height 12
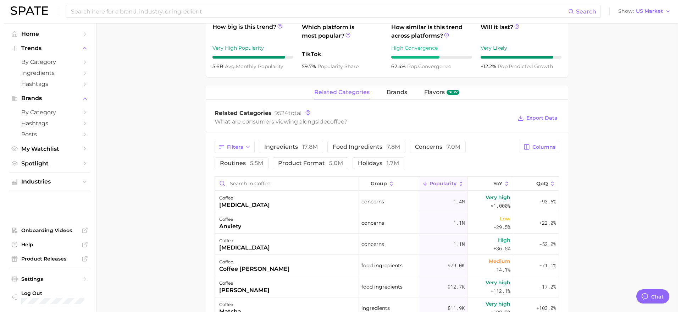
scroll to position [310, 0]
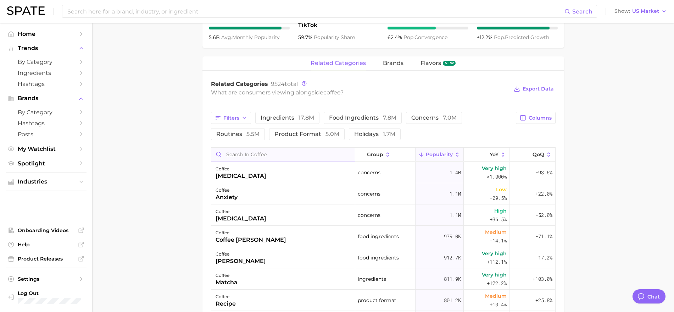
click at [261, 156] on input "Search in coffee" at bounding box center [283, 154] width 144 height 13
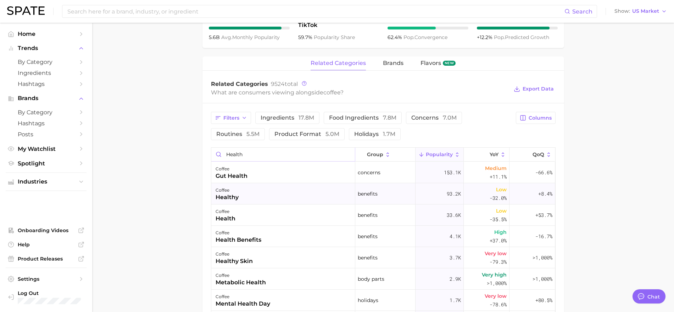
type input "health"
click at [242, 195] on div "coffee healthy" at bounding box center [283, 193] width 144 height 21
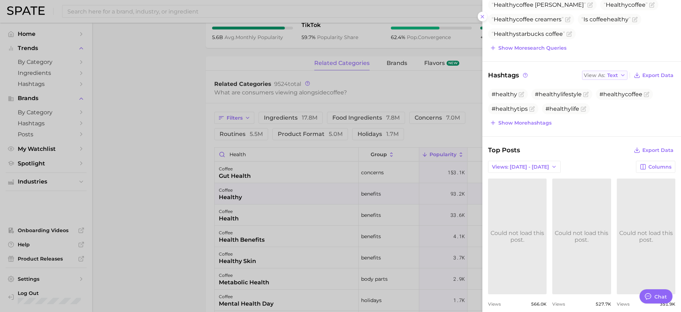
scroll to position [44, 0]
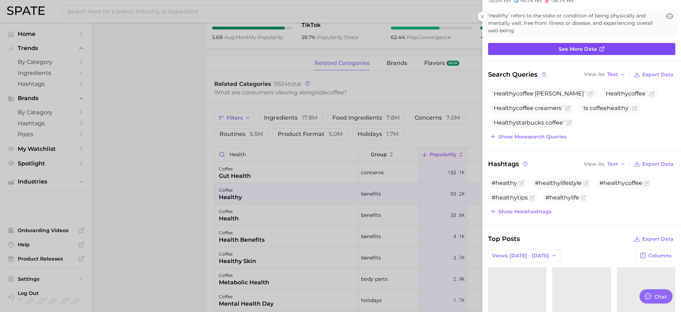
click at [585, 50] on span "See more data" at bounding box center [578, 49] width 38 height 6
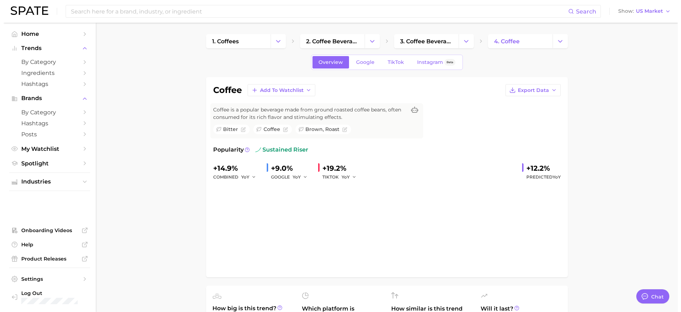
scroll to position [310, 0]
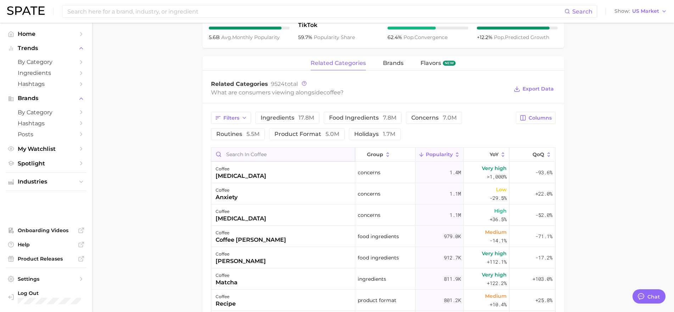
click at [278, 156] on input "Search in coffee" at bounding box center [283, 154] width 144 height 13
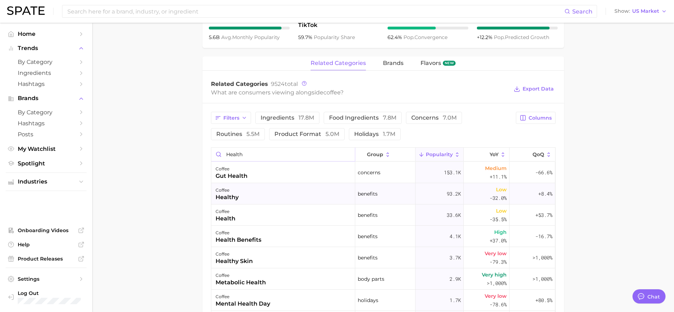
type input "health"
click at [252, 191] on div "coffee healthy" at bounding box center [283, 193] width 144 height 21
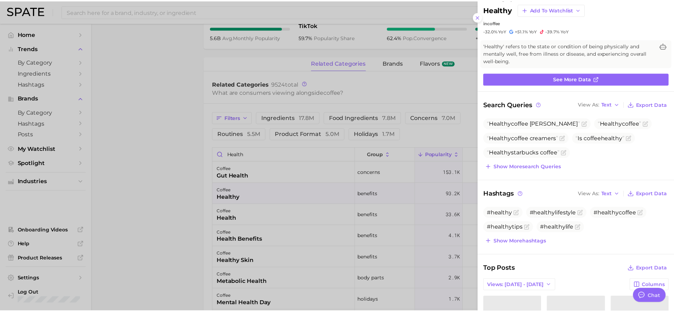
scroll to position [0, 0]
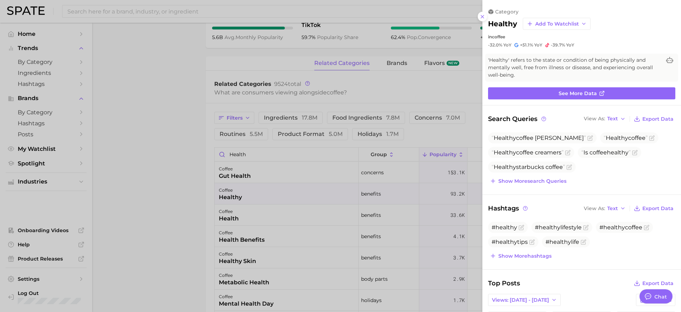
click at [134, 81] on div at bounding box center [340, 156] width 681 height 312
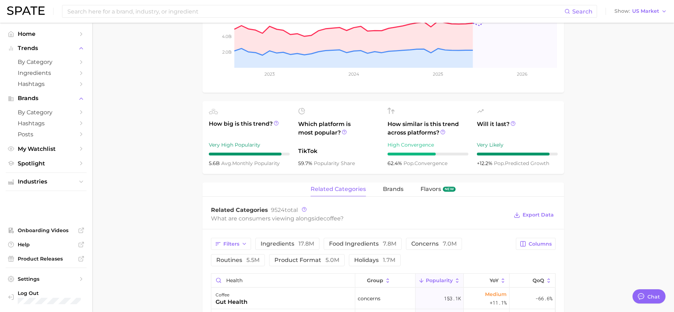
scroll to position [177, 0]
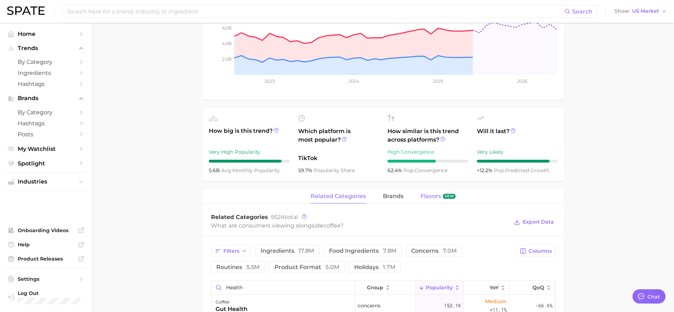
click at [429, 196] on span "Flavors" at bounding box center [431, 196] width 21 height 6
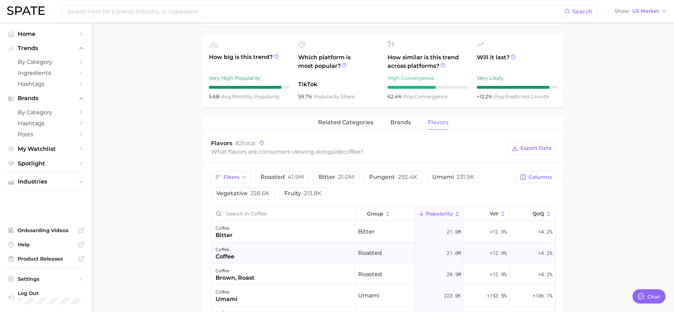
scroll to position [266, 0]
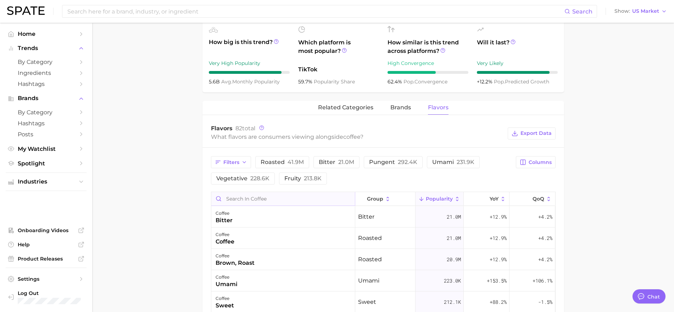
click at [261, 199] on input "Search in coffee" at bounding box center [283, 198] width 144 height 13
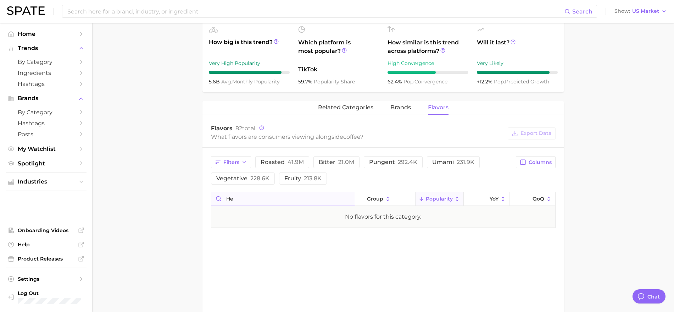
type input "h"
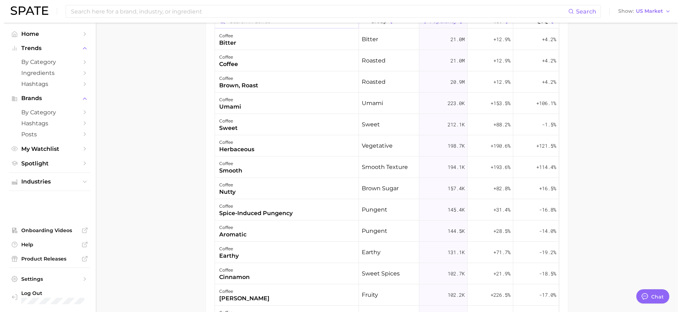
scroll to position [488, 0]
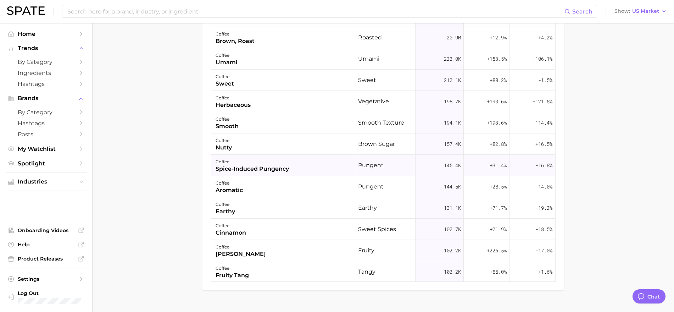
click at [249, 166] on div "spice-induced pungency" at bounding box center [252, 169] width 73 height 9
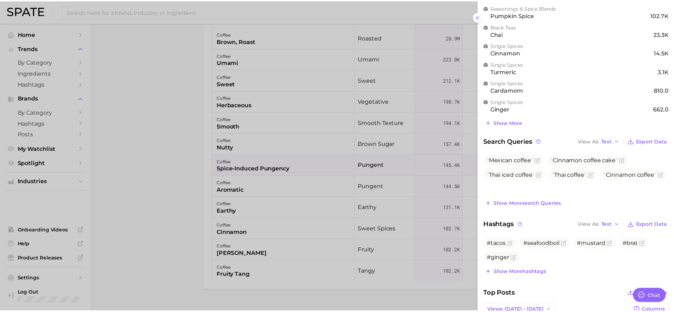
scroll to position [0, 0]
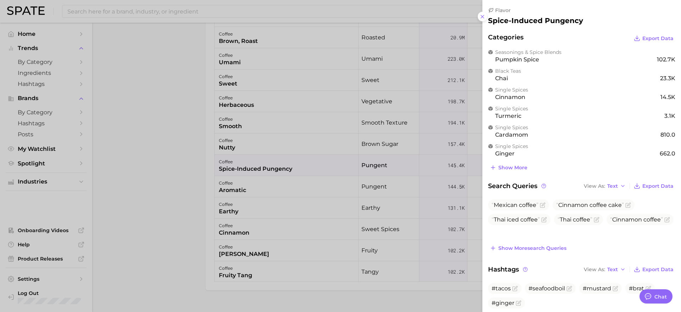
click at [177, 189] on div at bounding box center [340, 156] width 681 height 312
